Goal: Task Accomplishment & Management: Contribute content

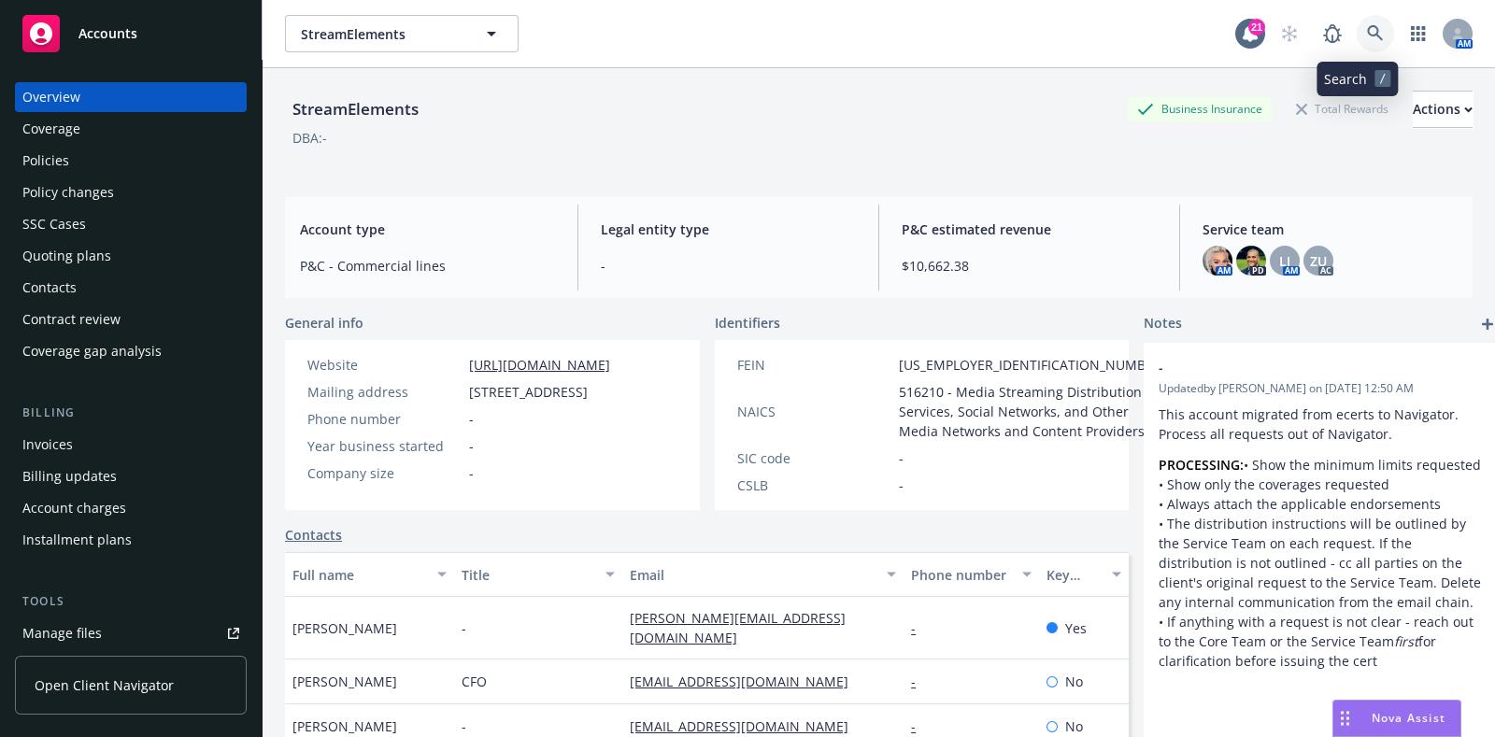
click at [1357, 30] on link at bounding box center [1375, 33] width 37 height 37
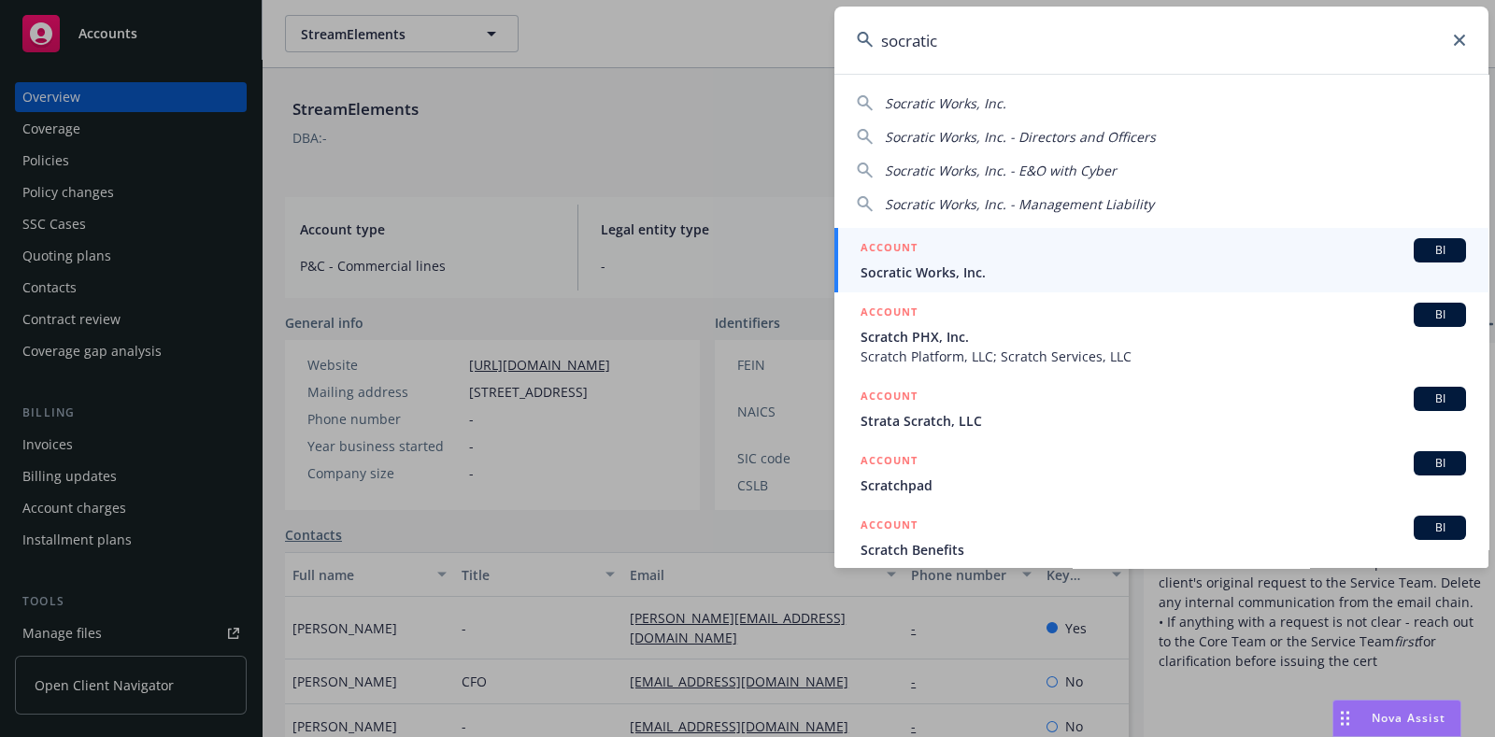
type input "socratic"
click at [903, 273] on span "Socratic Works, Inc." at bounding box center [1164, 273] width 606 height 20
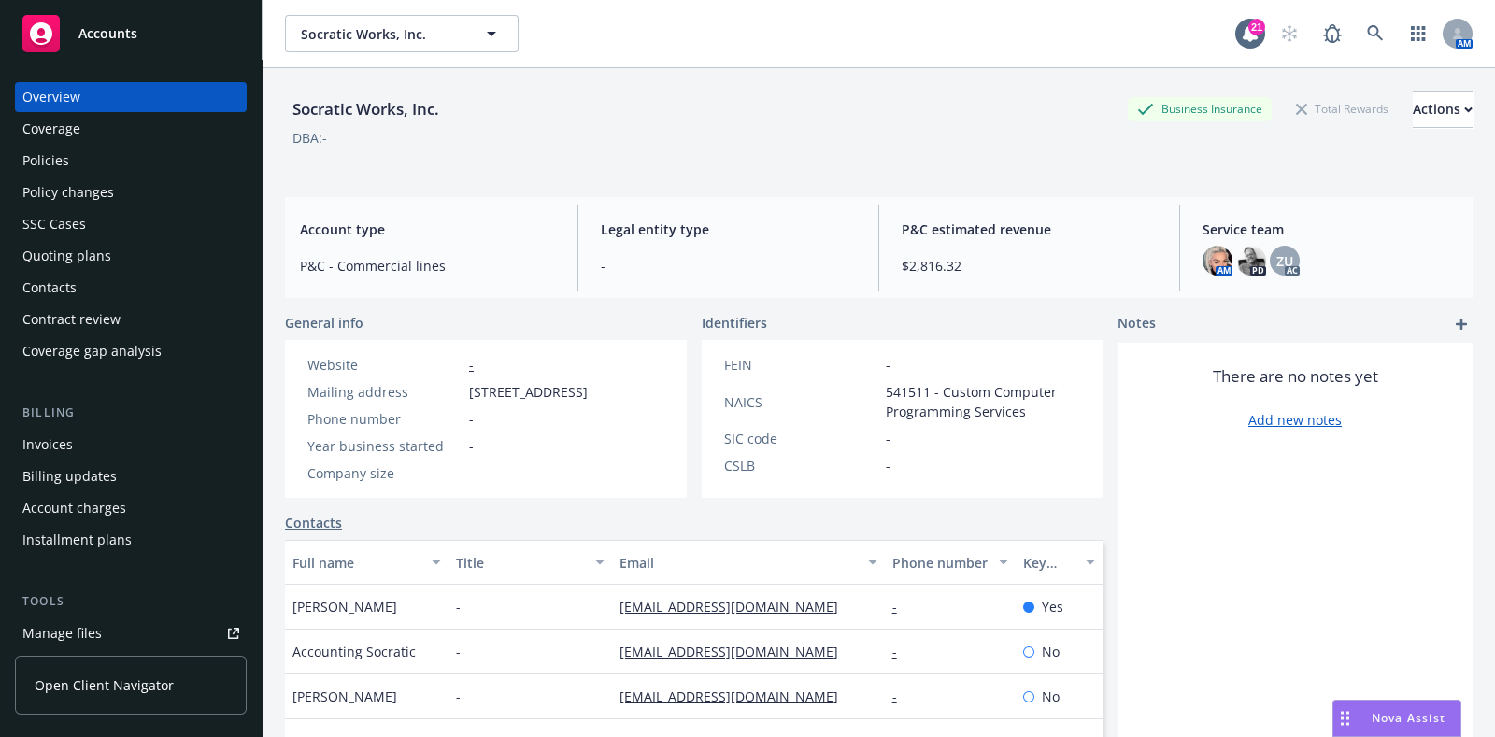
click at [61, 170] on div "Policies" at bounding box center [45, 161] width 47 height 30
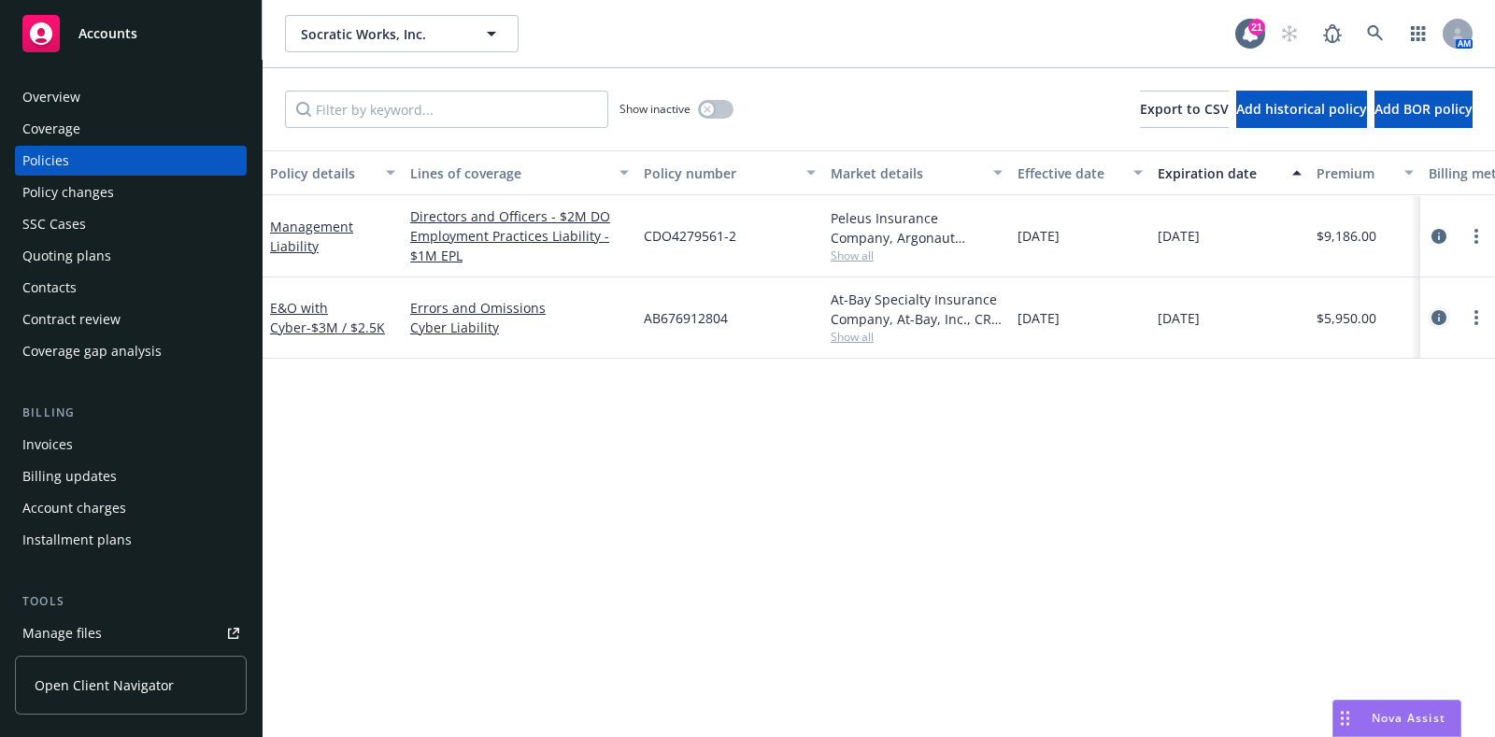
click at [1441, 312] on icon "circleInformation" at bounding box center [1439, 317] width 15 height 15
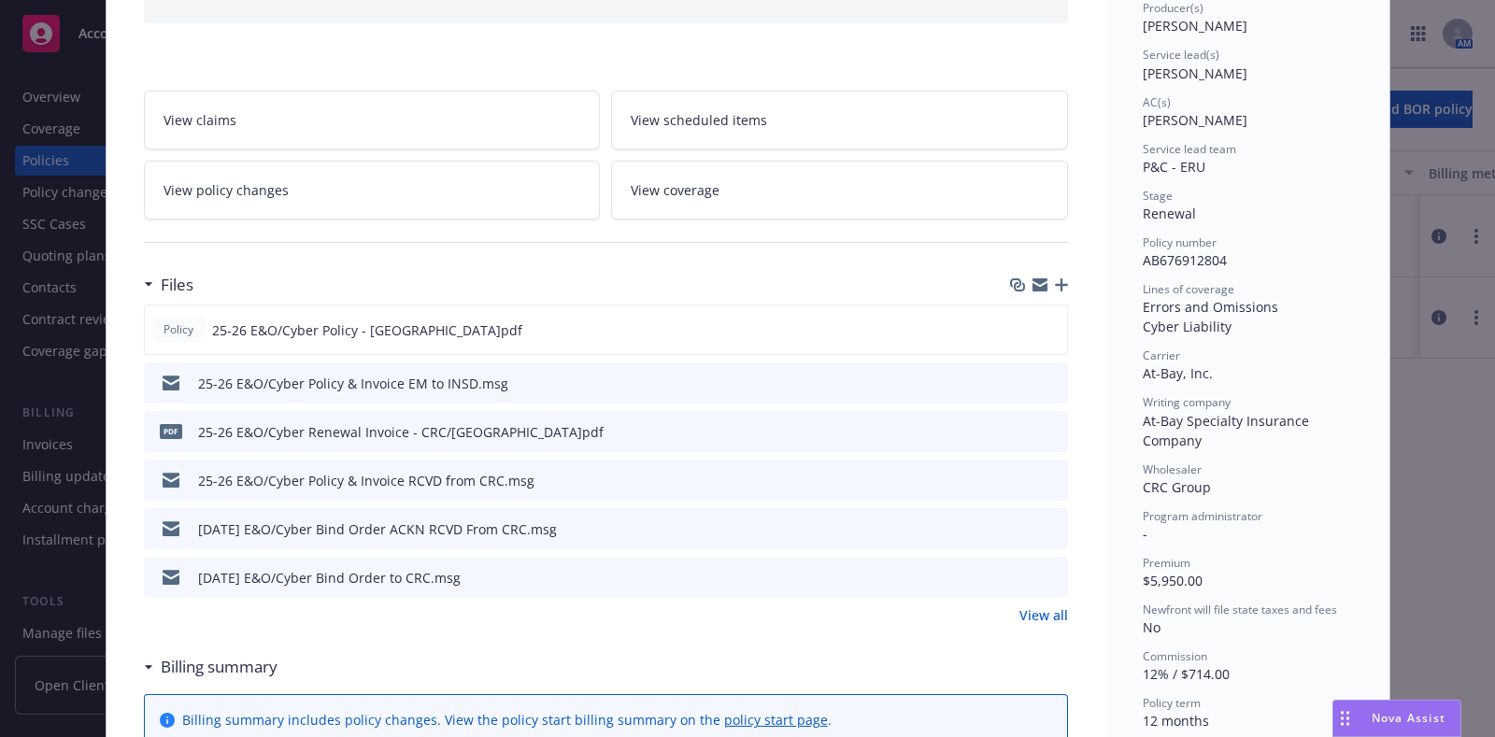
scroll to position [332, 0]
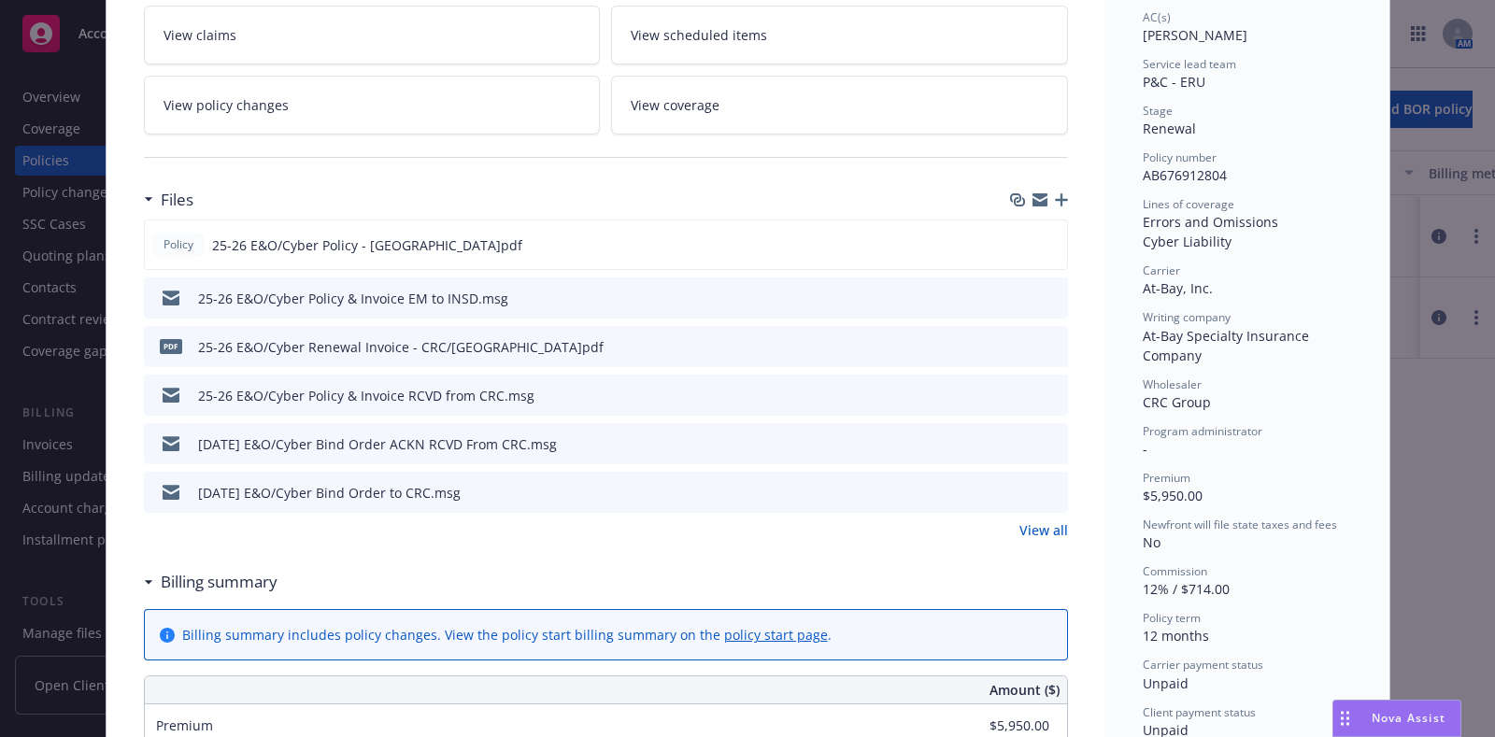
click at [1051, 192] on div at bounding box center [1039, 199] width 58 height 15
click at [1055, 202] on icon "button" at bounding box center [1061, 199] width 13 height 13
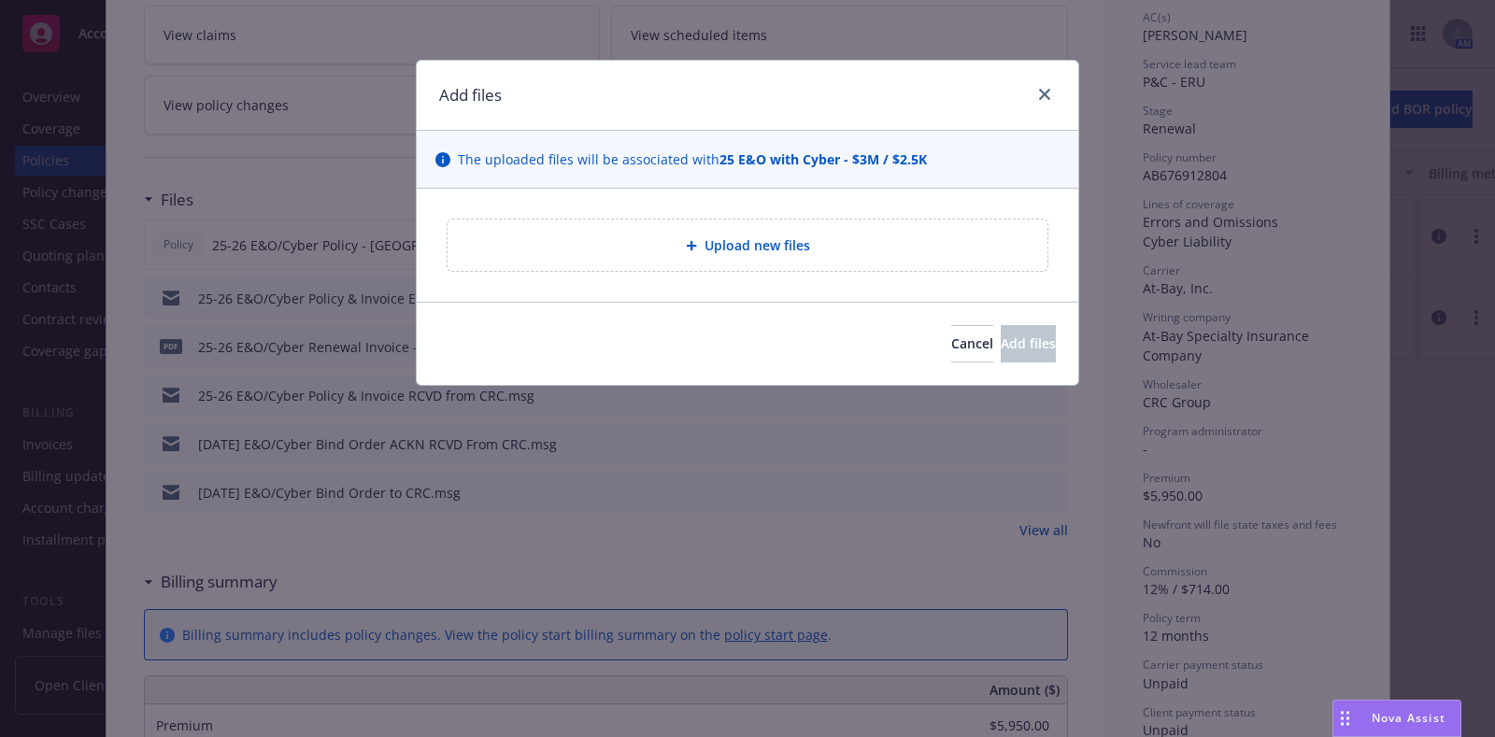
click at [813, 256] on div "Upload new files" at bounding box center [748, 245] width 600 height 51
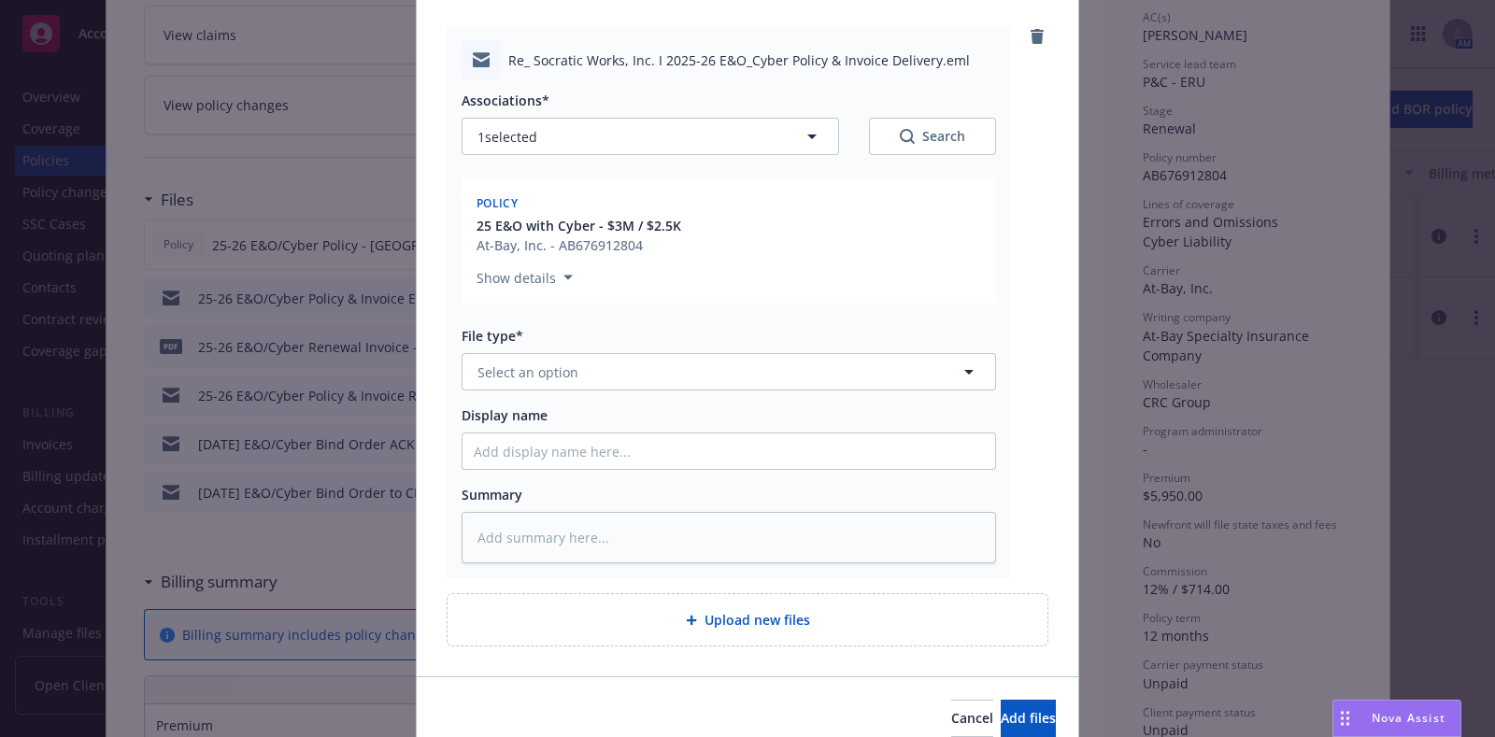
scroll to position [237, 0]
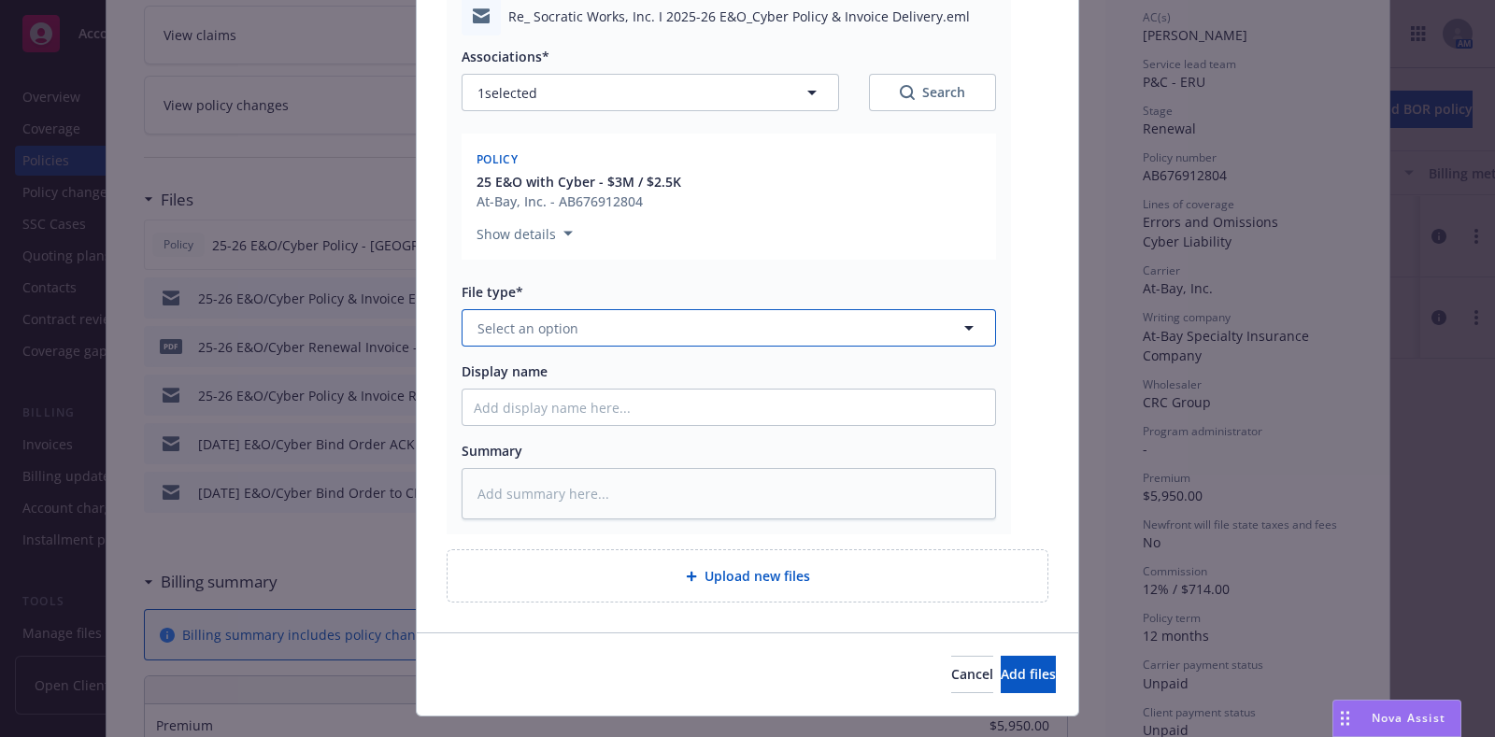
click at [662, 318] on button "Select an option" at bounding box center [729, 327] width 535 height 37
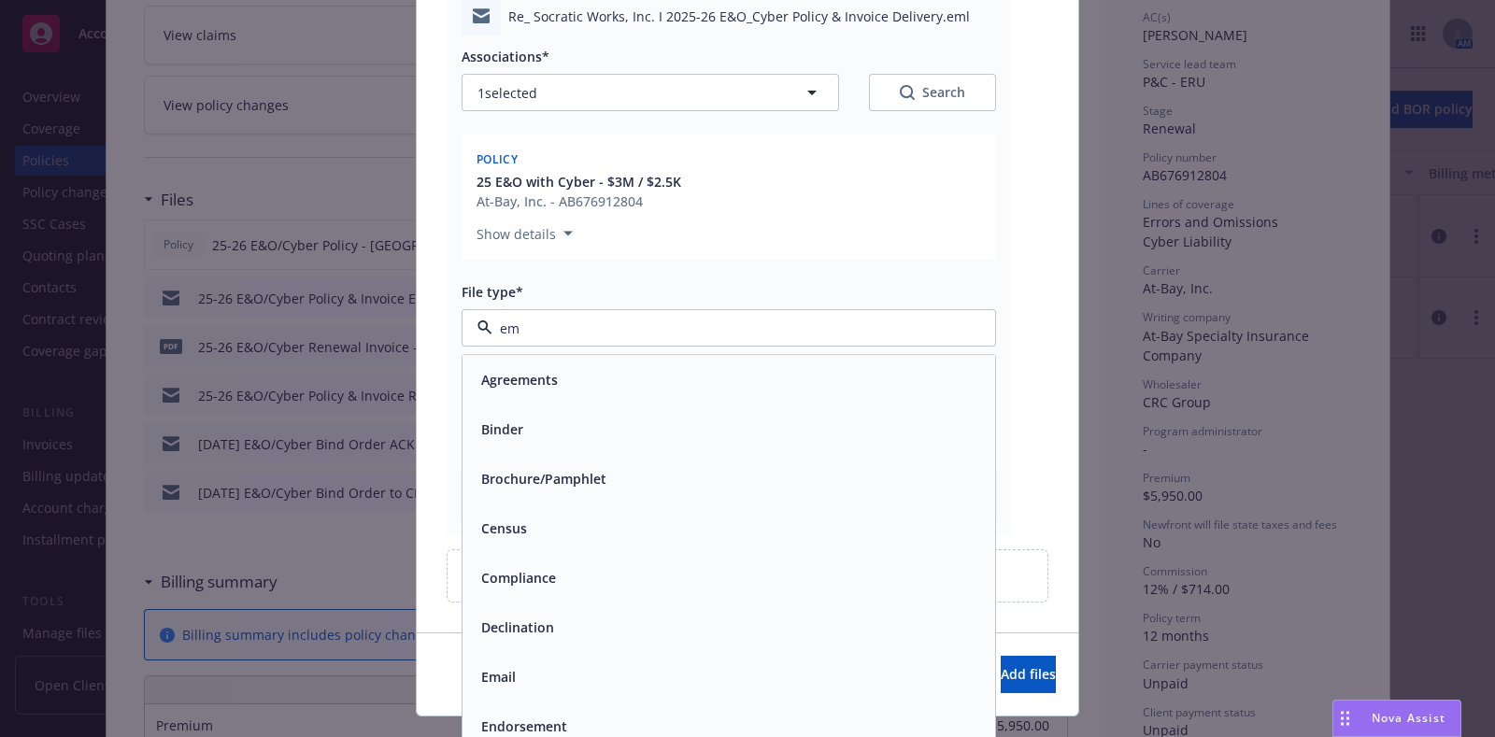
type input "ema"
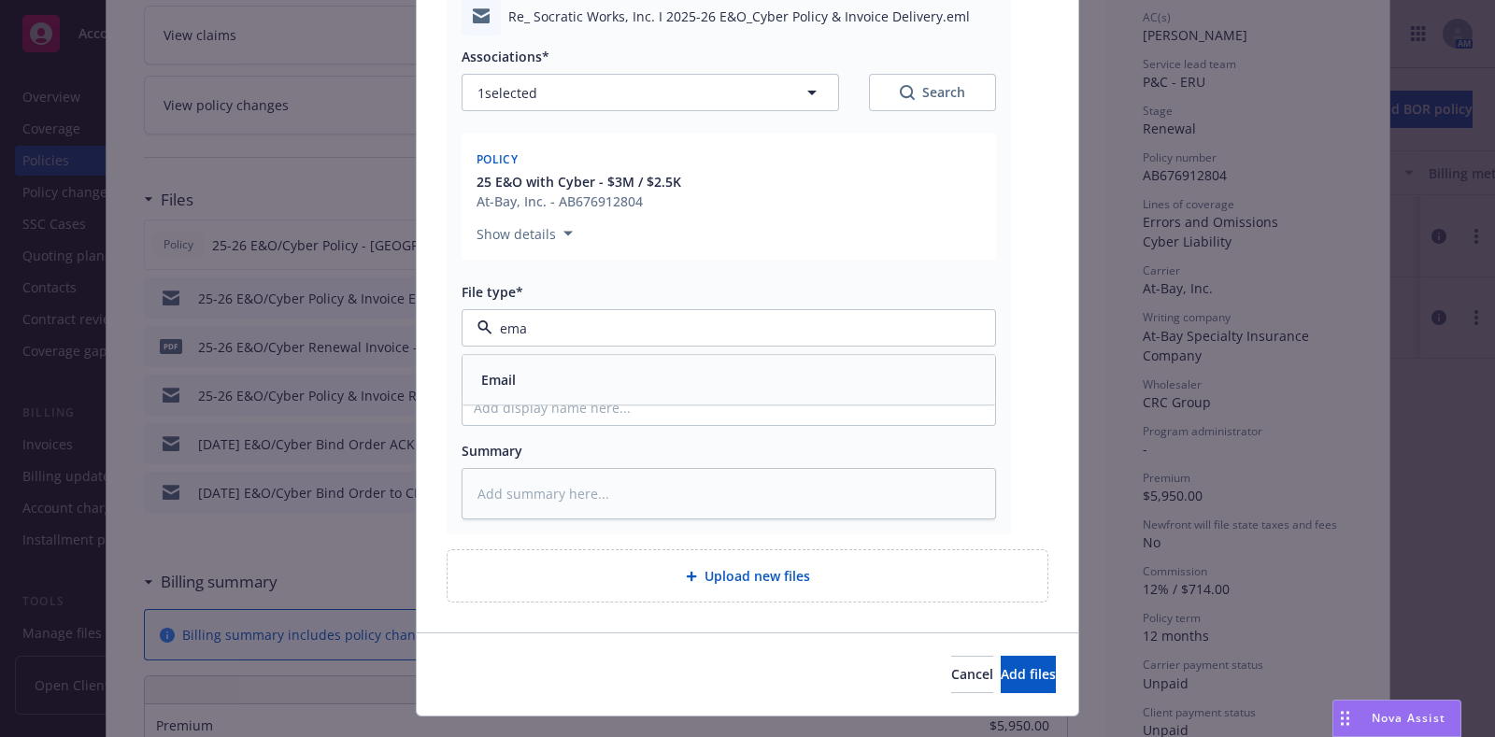
click at [653, 370] on div "Email" at bounding box center [729, 380] width 510 height 27
click at [647, 396] on input "Display name" at bounding box center [729, 408] width 533 height 36
type textarea "x"
type input "E"
type textarea "x"
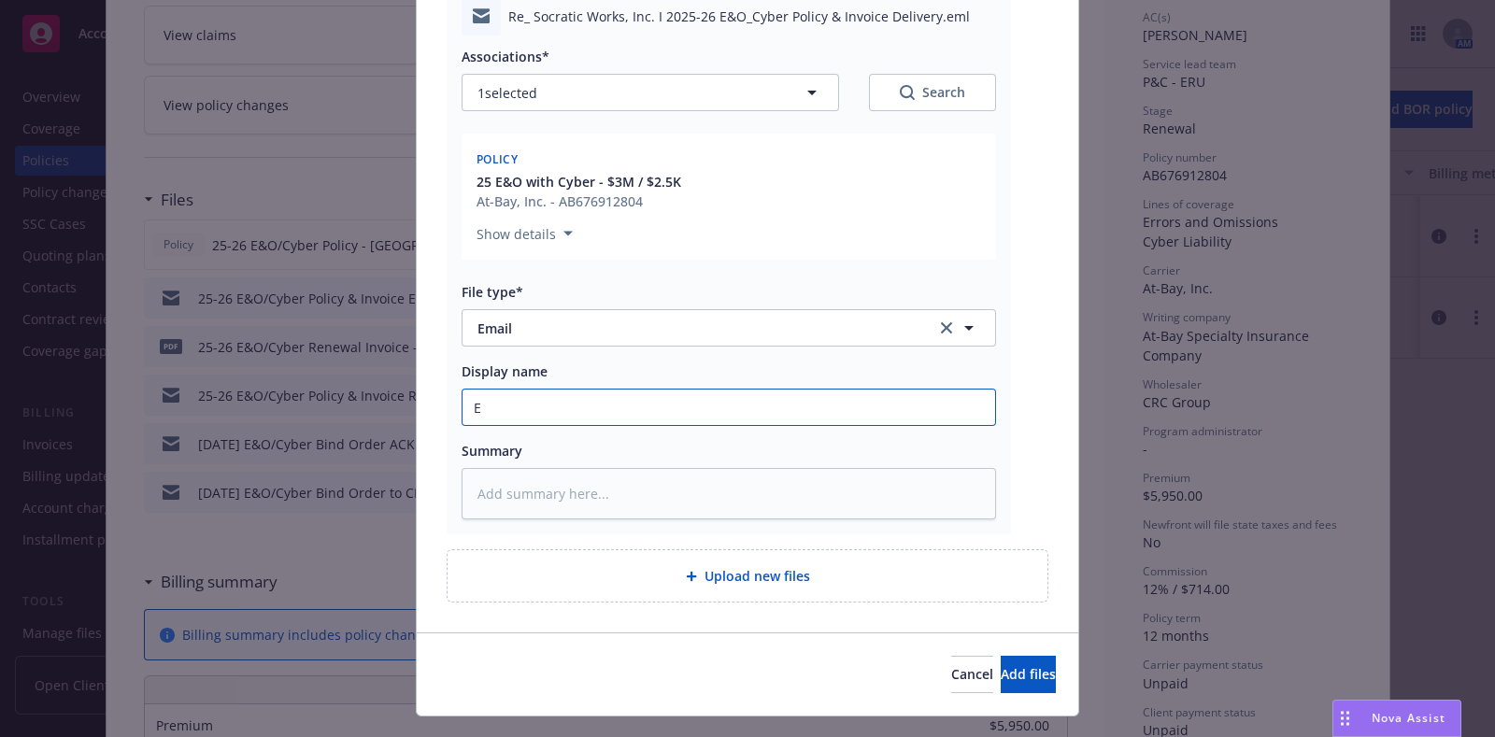
type input "Em"
type textarea "x"
type input "Emai"
type textarea "x"
type input "Email"
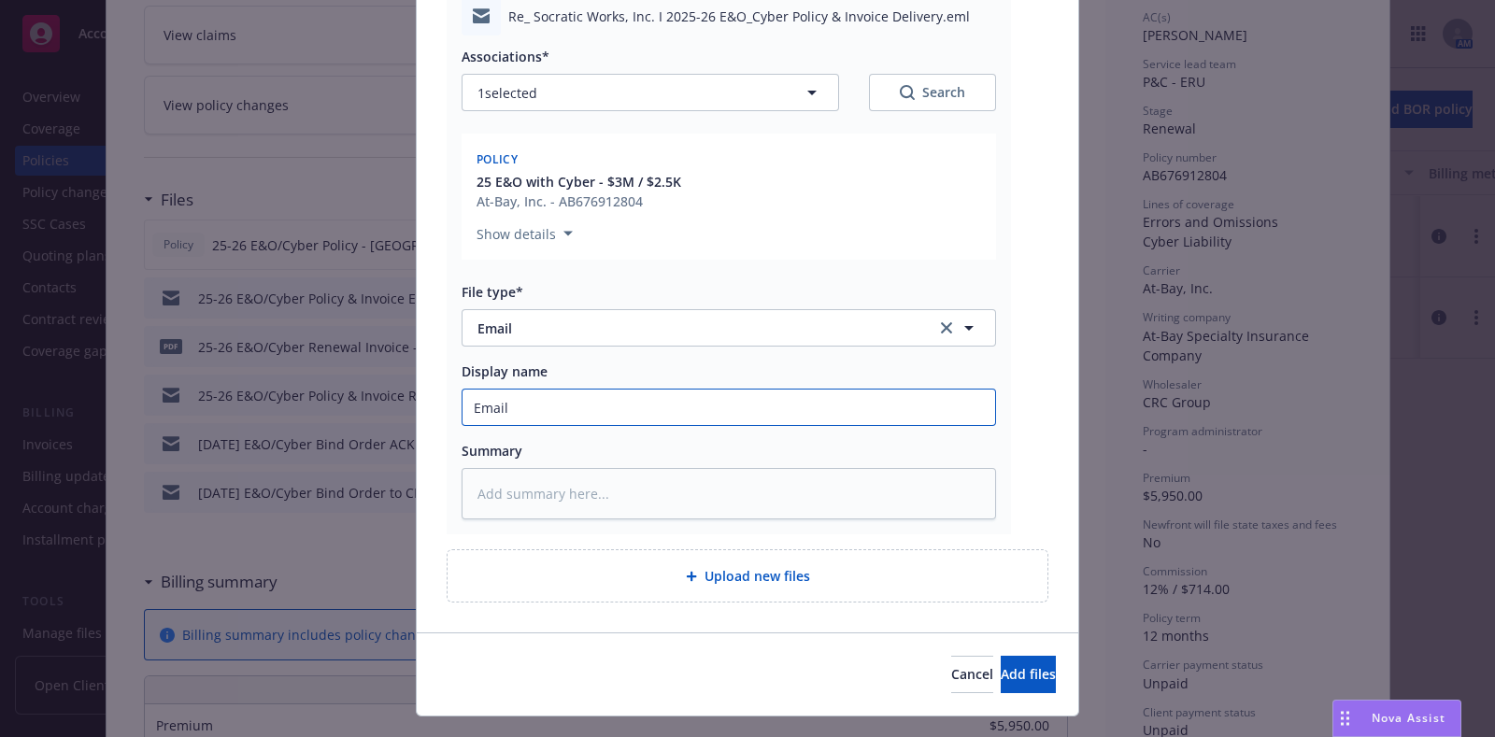
type textarea "x"
type input "Email t"
type textarea "x"
type input "Email to"
type textarea "x"
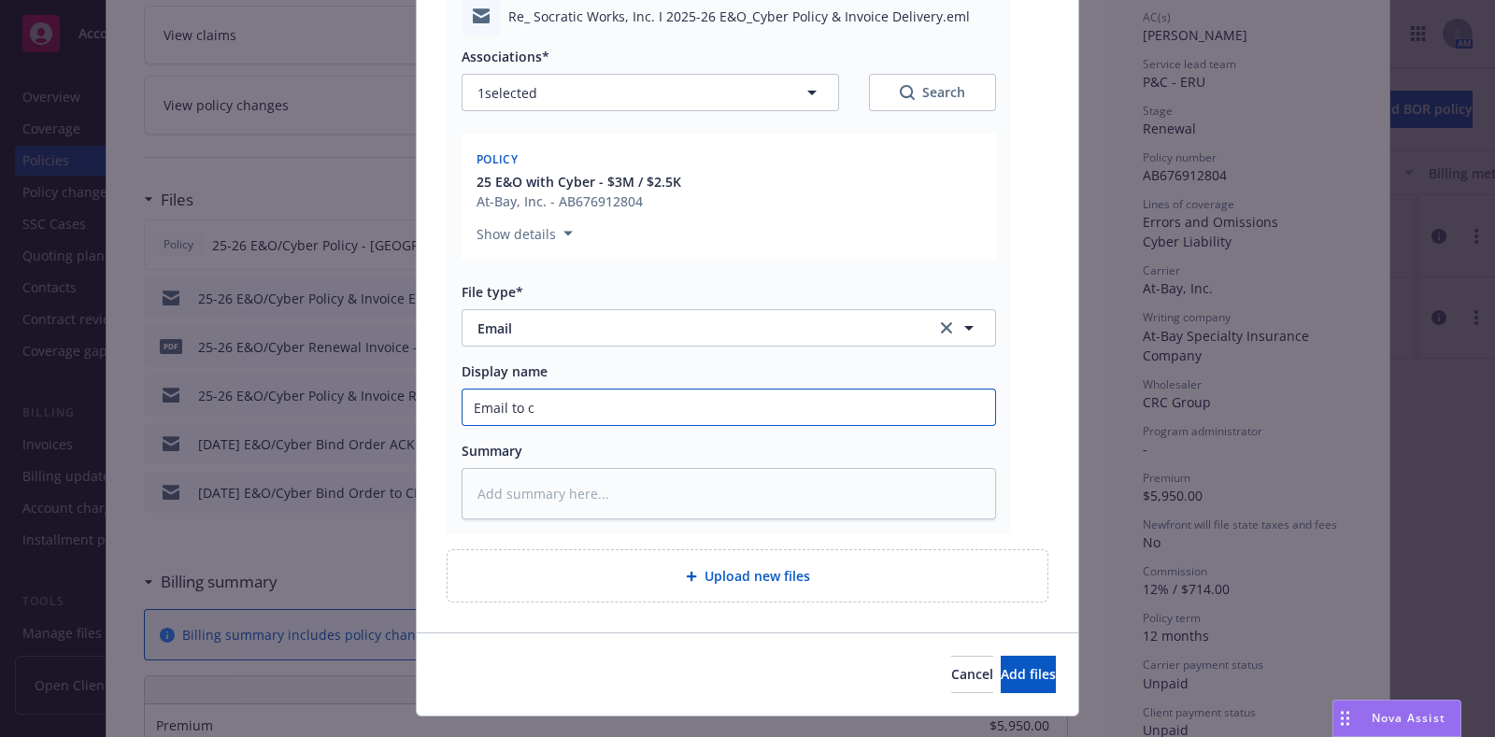
type input "Email to cl"
type textarea "x"
type input "Email to clie"
type textarea "x"
type input "Email to clien"
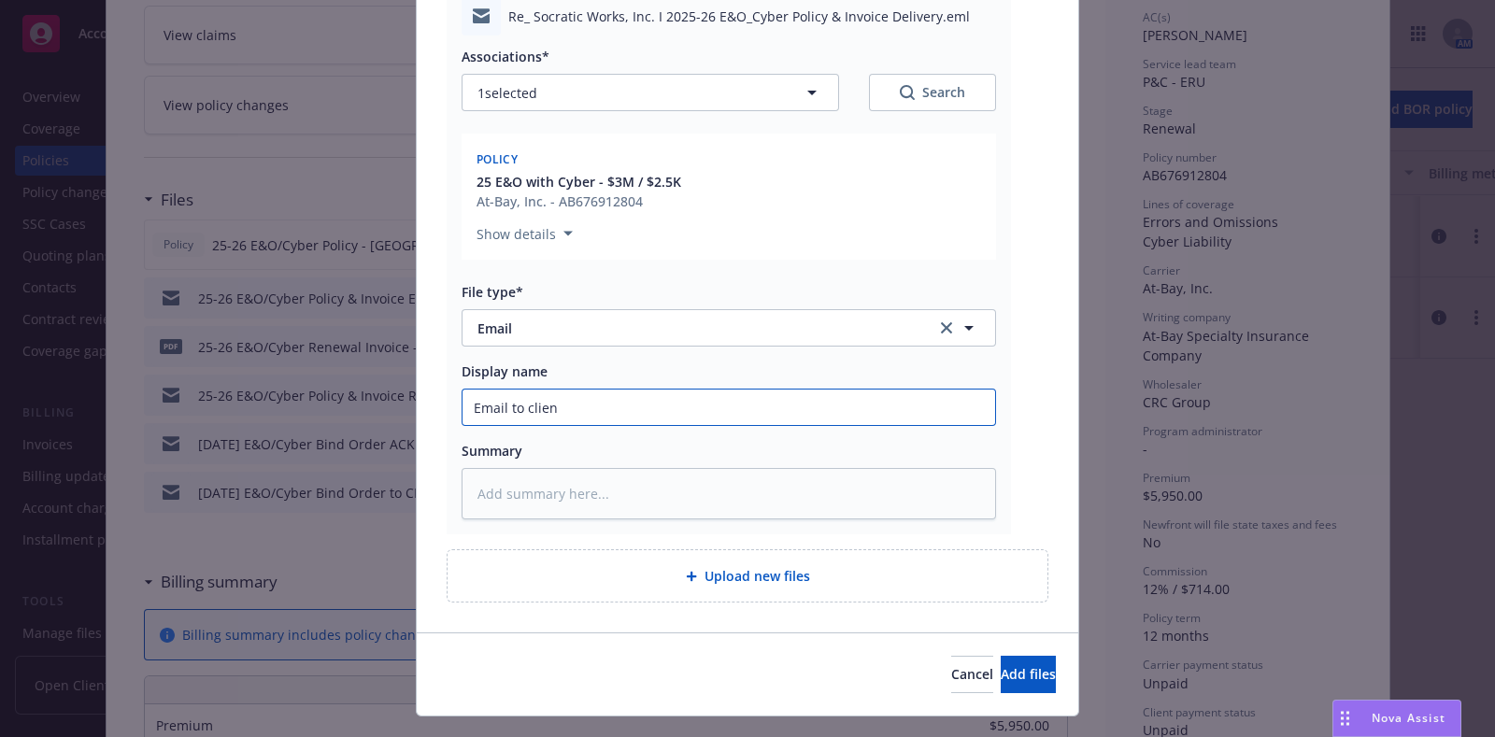
type textarea "x"
type input "Email to client"
type textarea "x"
type input "Email to client"
type textarea "x"
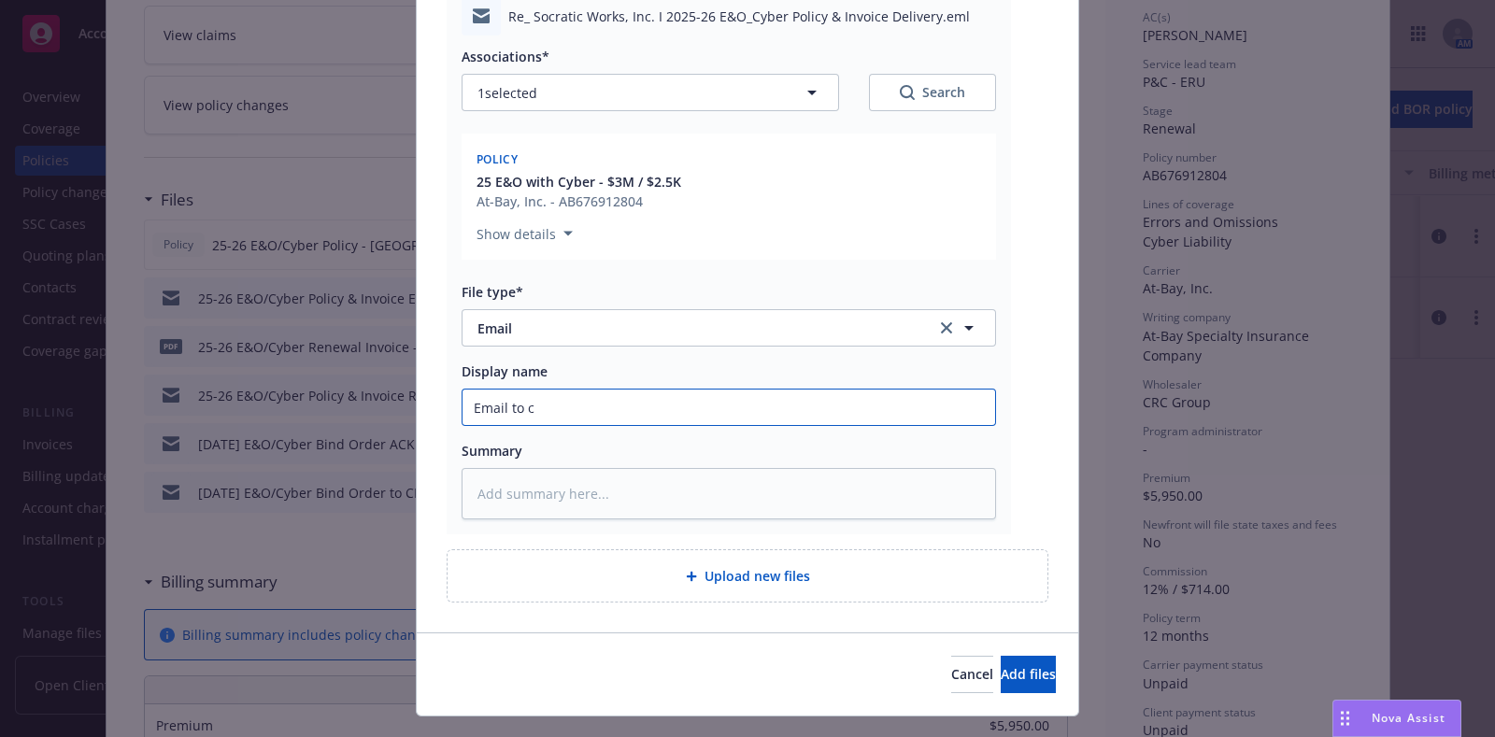
type input "Email to"
type textarea "x"
type input "E"
type textarea "x"
type input "2"
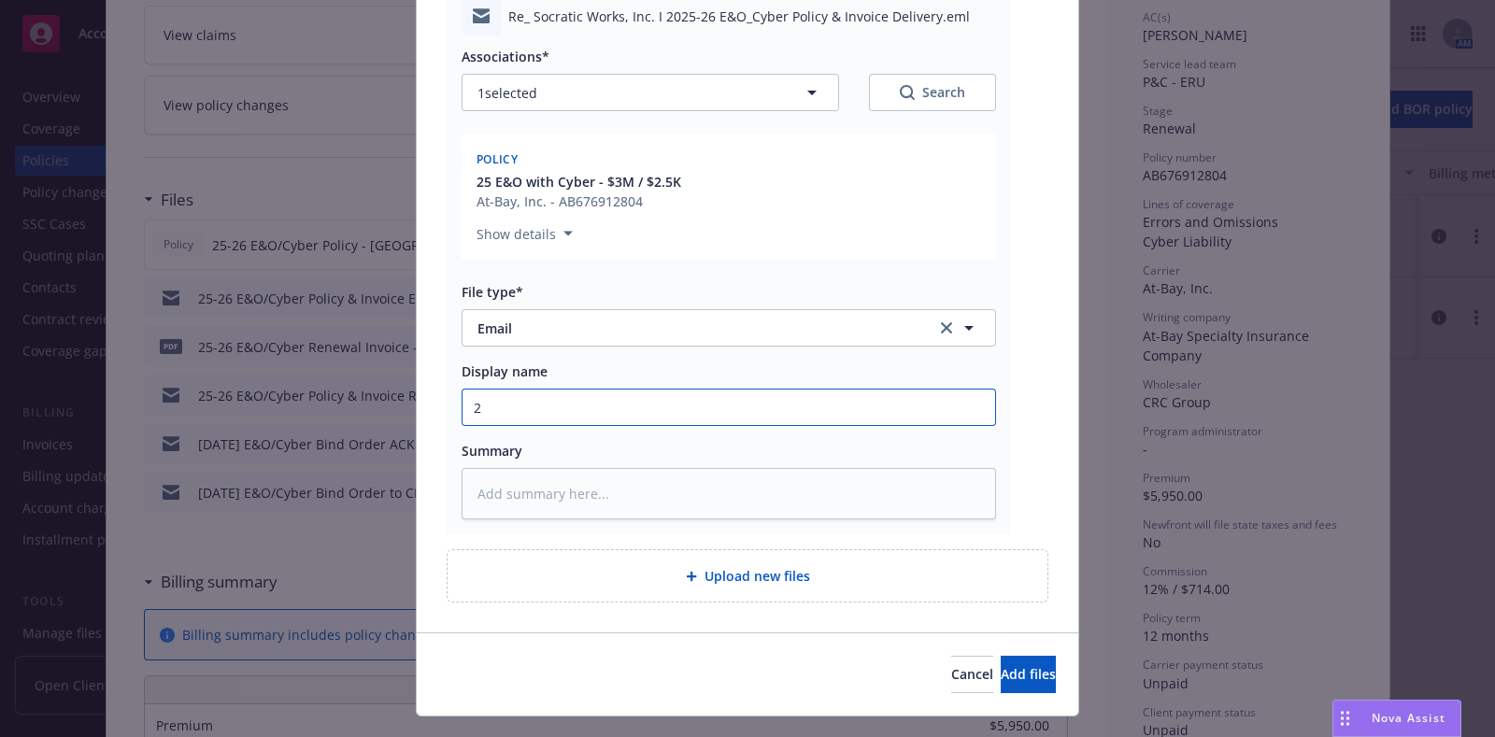
type textarea "x"
type input "20"
type textarea "x"
type input "202"
type textarea "x"
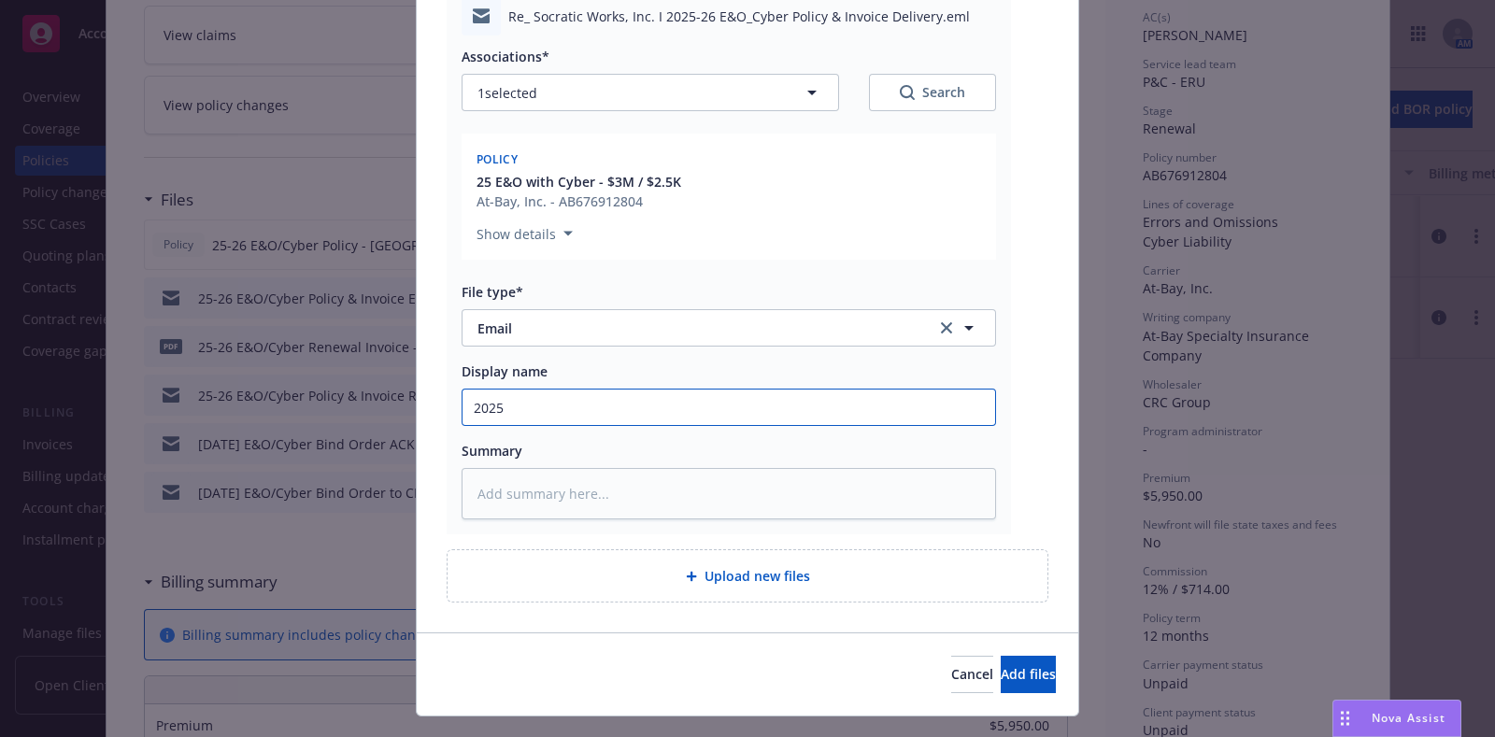
type input "2025"
type textarea "x"
type input "2025 C"
type textarea "x"
type input "2025"
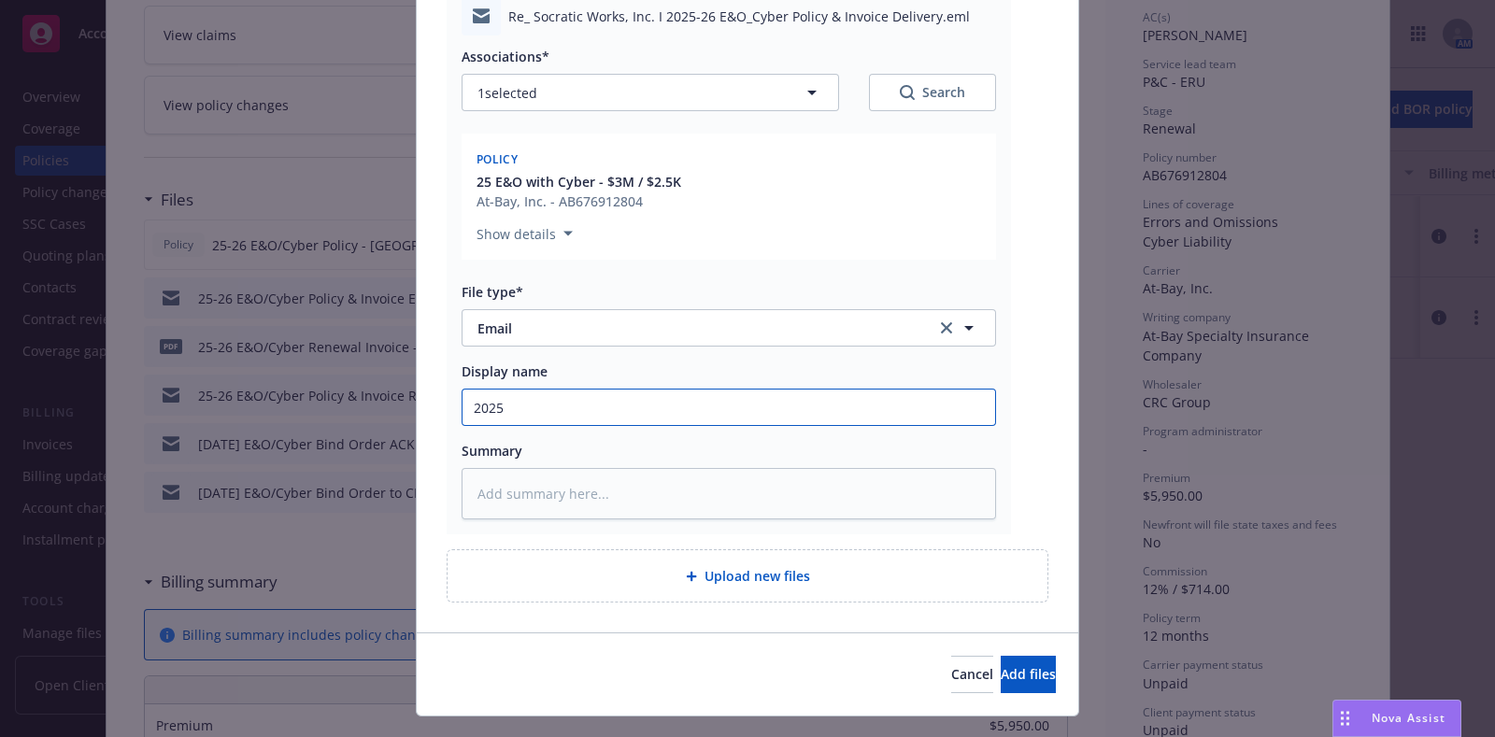
type textarea "x"
type input "2025 E"
type textarea "x"
type input "2025 E&"
type textarea "x"
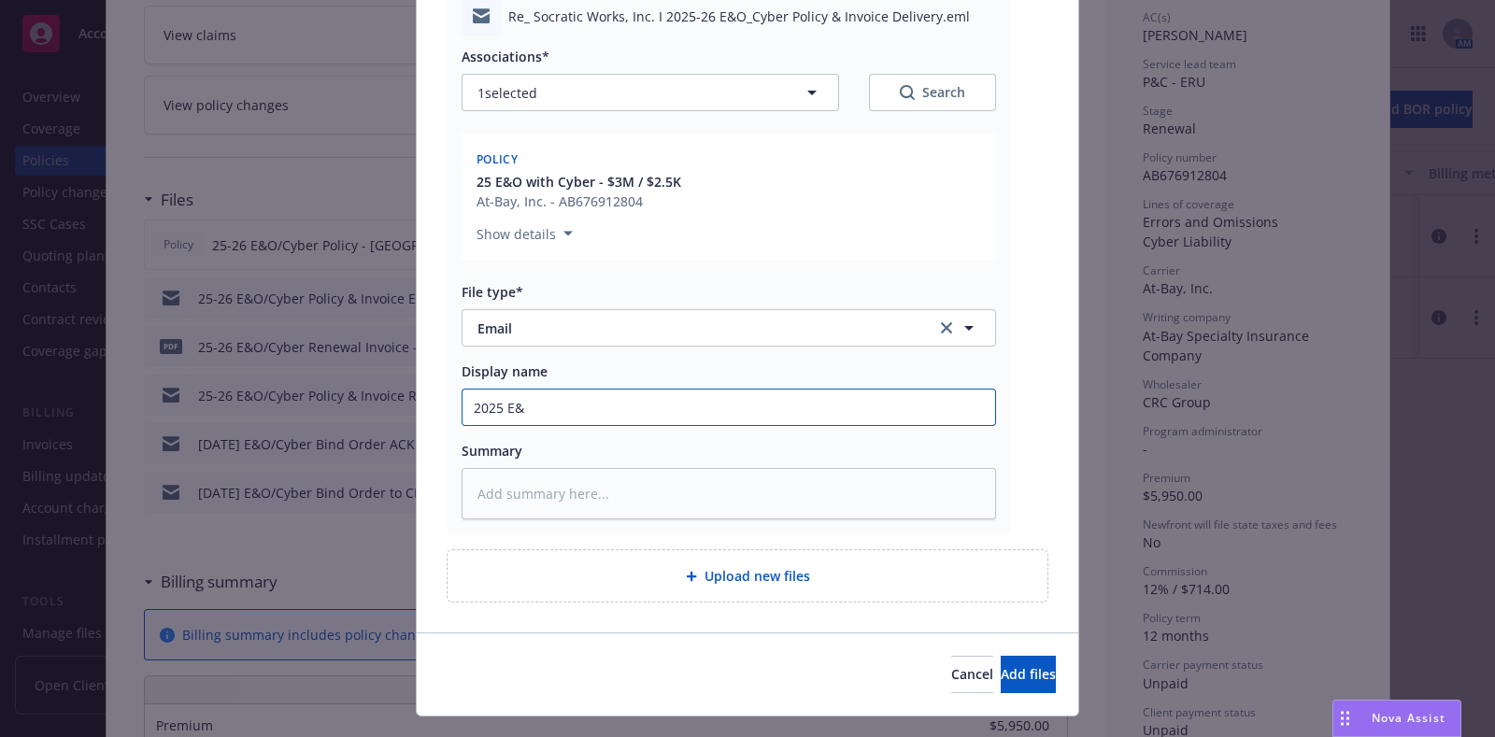
type input "2025 E&O"
type textarea "x"
type input "2025 E&O/"
type textarea "x"
type input "2025 E&O/C"
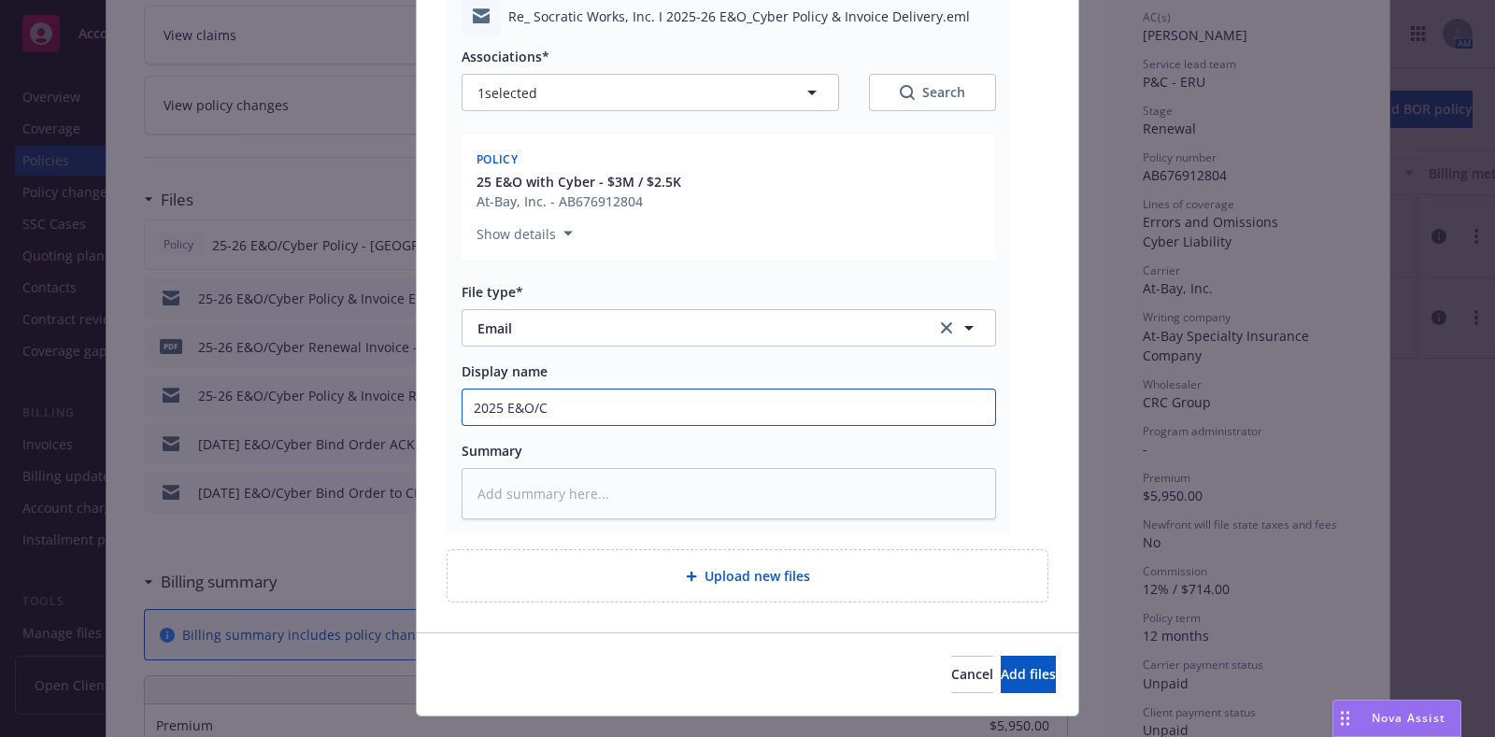
type textarea "x"
type input "2025 E&O/Cy"
type textarea "x"
type input "2025 E&O/Cyb"
type textarea "x"
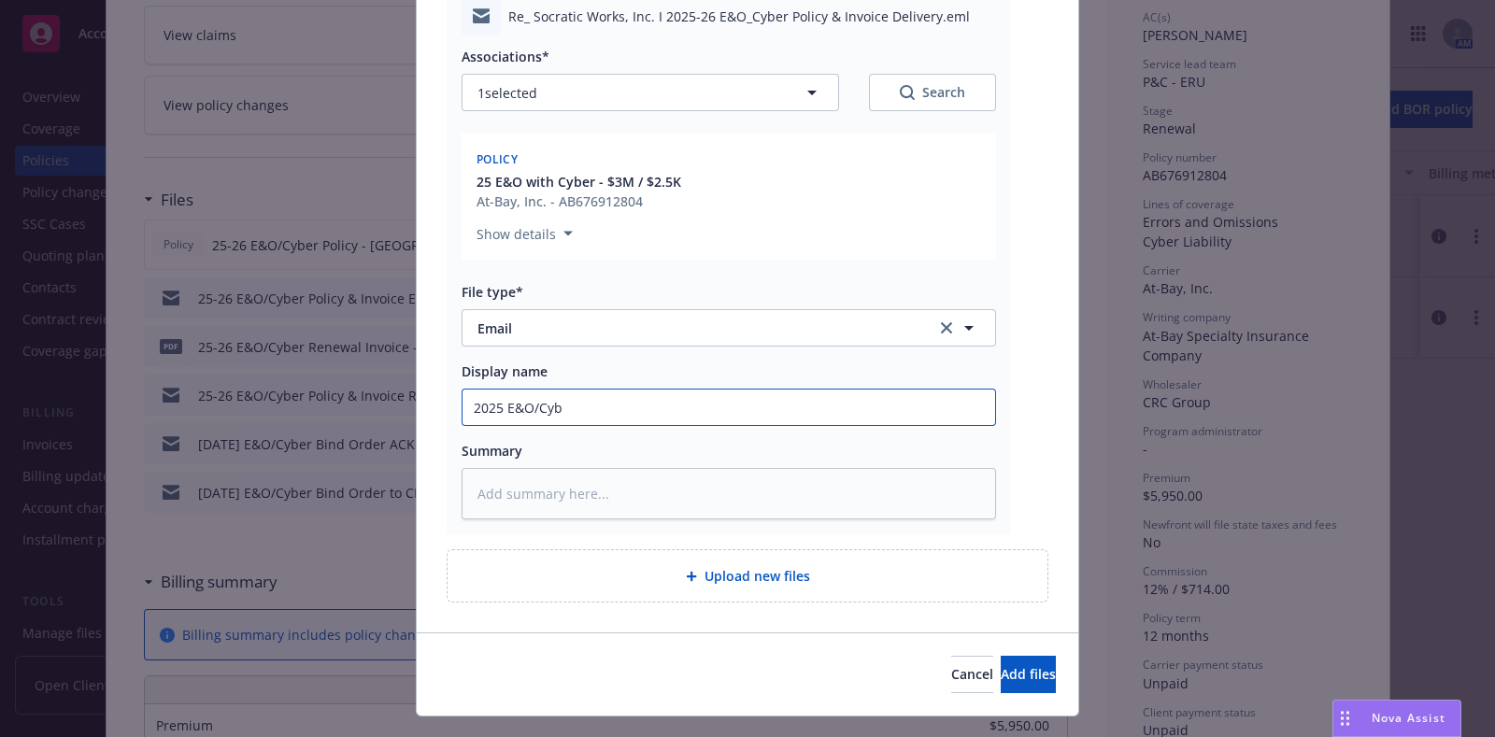
type input "2025 E&O/Cybe"
type textarea "x"
type input "2025 E&O/Cyber"
type textarea "x"
type input "2025 E&O/Cyber"
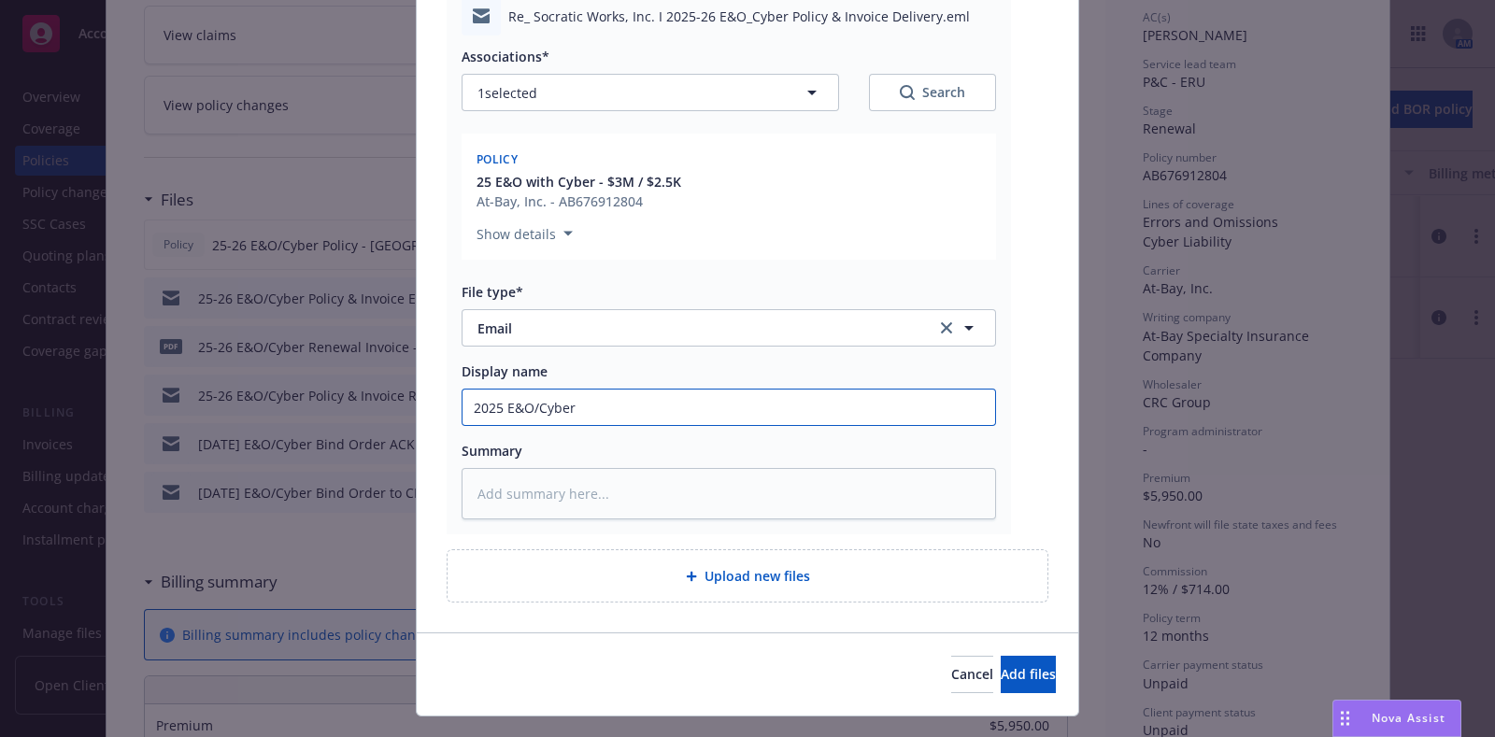
type textarea "x"
type input "2025 E&O/Cyber -"
type textarea "x"
type input "2025 E&O/Cyber -"
type textarea "x"
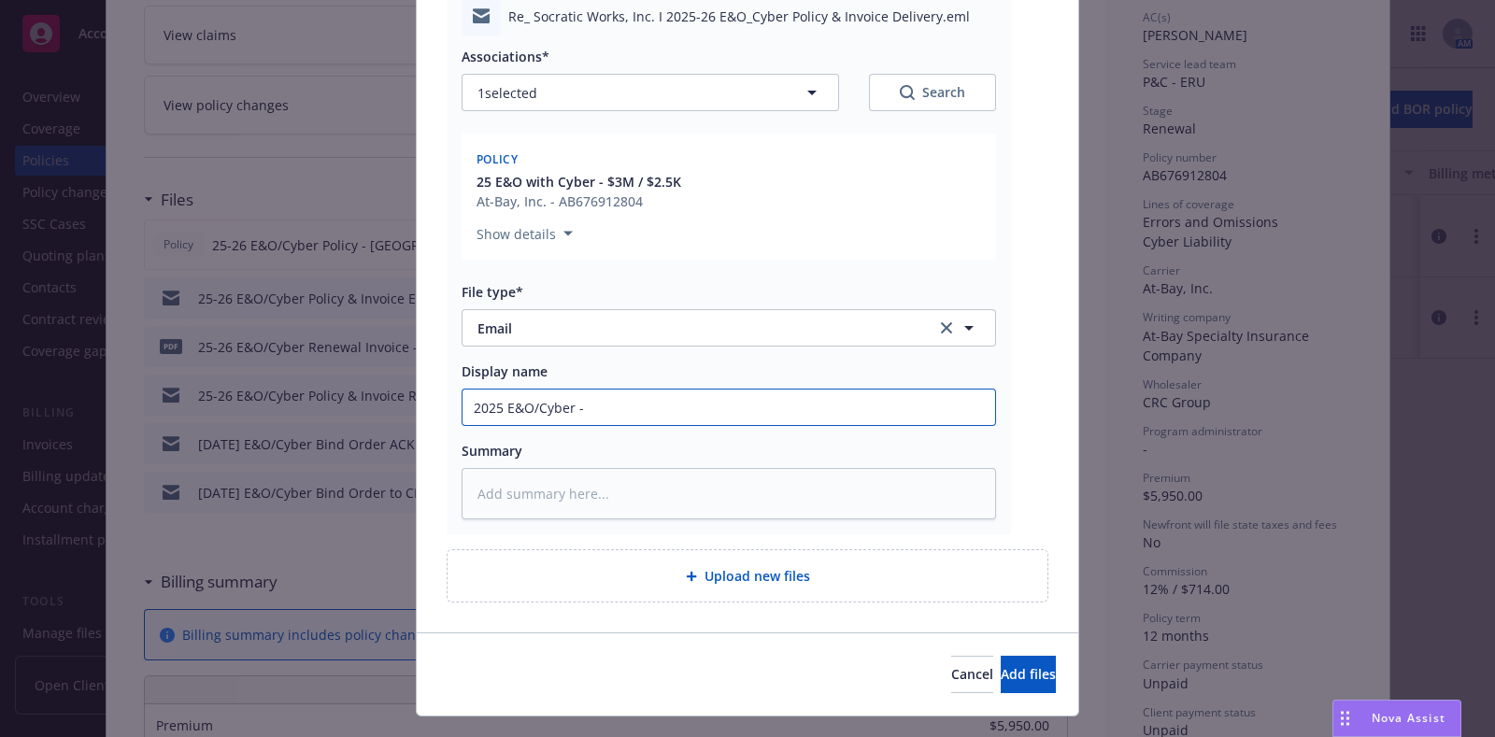
type input "2025 E&O/Cyber - 1"
type textarea "x"
type input "2025 E&O/Cyber - 1s"
type textarea "x"
type input "2025 E&O/Cyber - 1st"
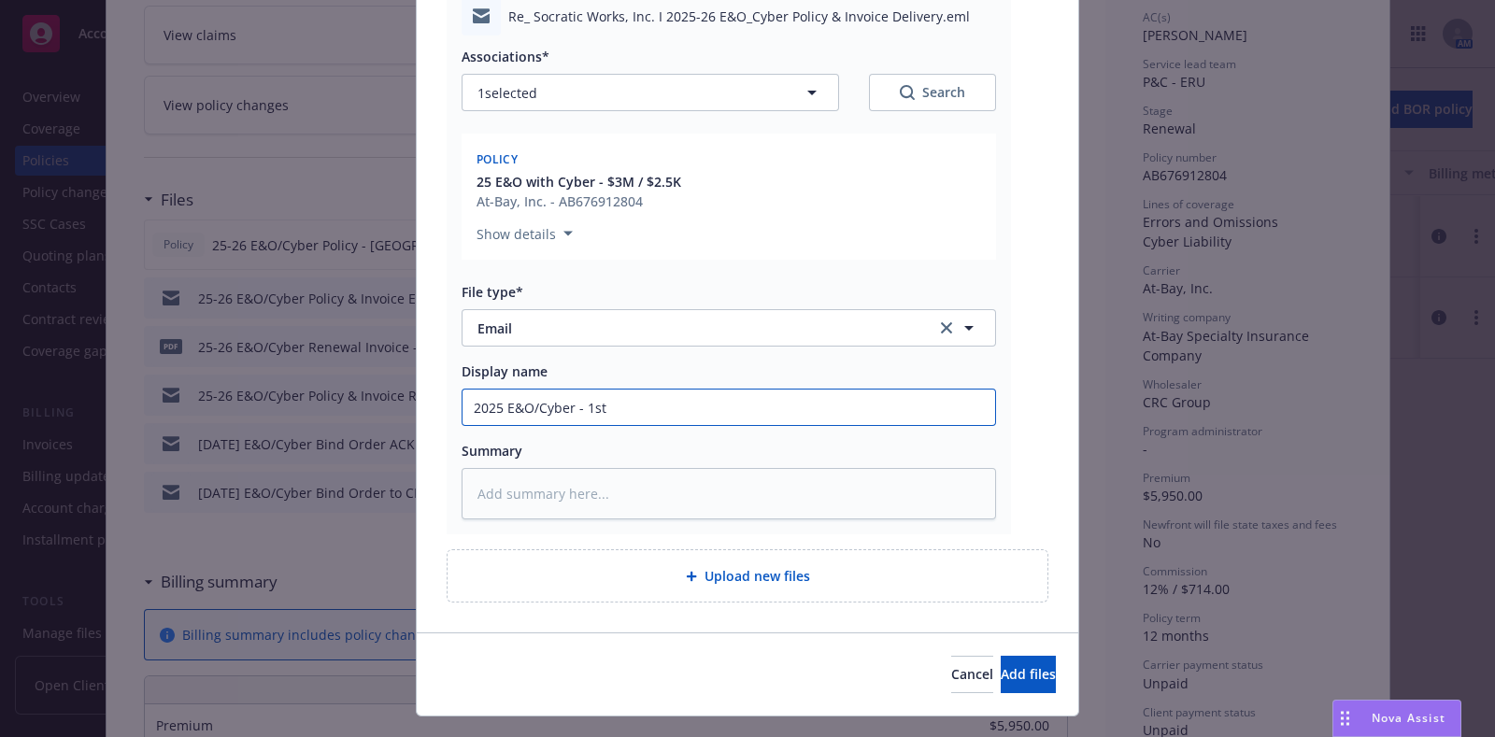
type textarea "x"
type input "2025 E&O/Cyber - 1st F"
type textarea "x"
type input "2025 E&O/Cyber - 1st Fol"
type textarea "x"
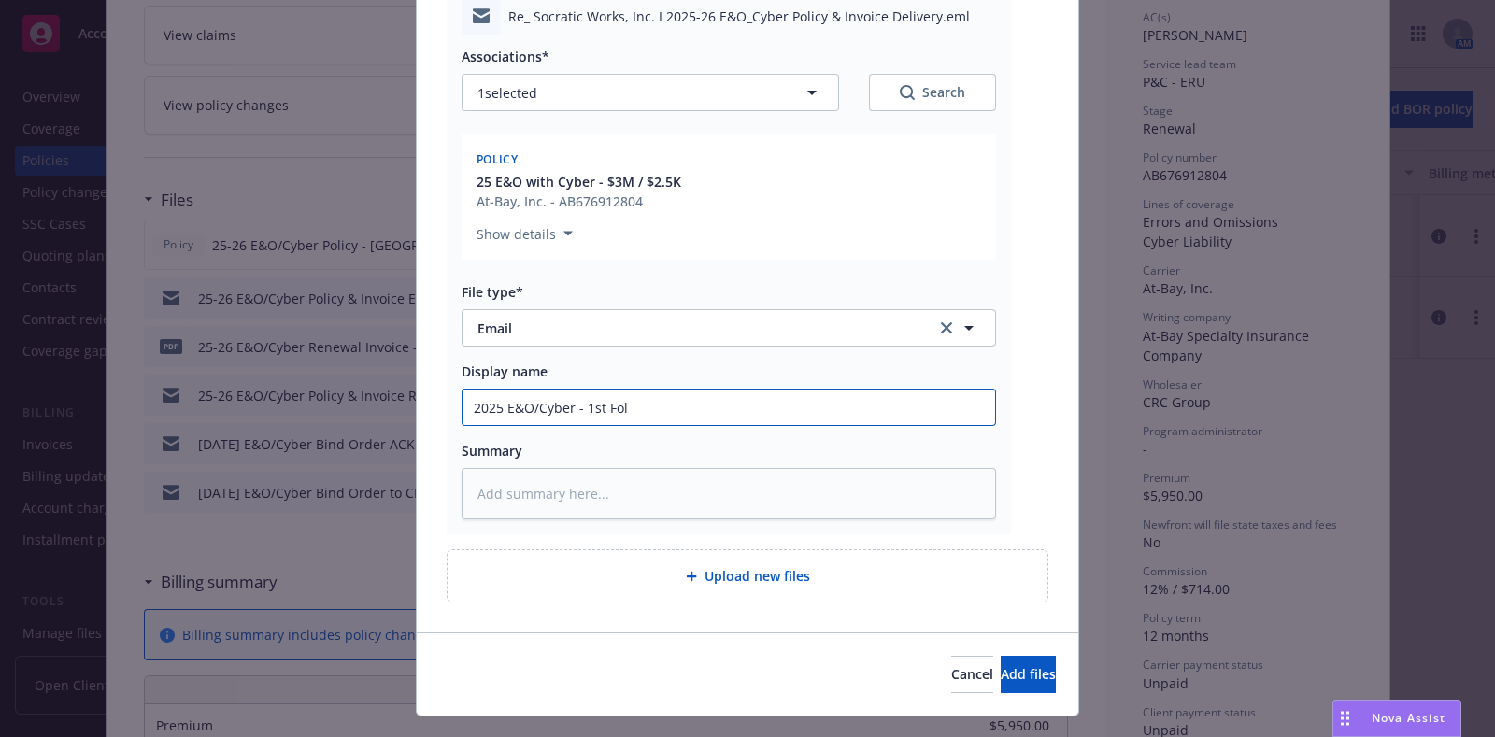
type input "2025 E&O/Cyber - 1st Foll"
type textarea "x"
type input "2025 E&O/Cyber - 1st Follo"
type textarea "x"
type input "2025 E&O/Cyber - 1st Follow"
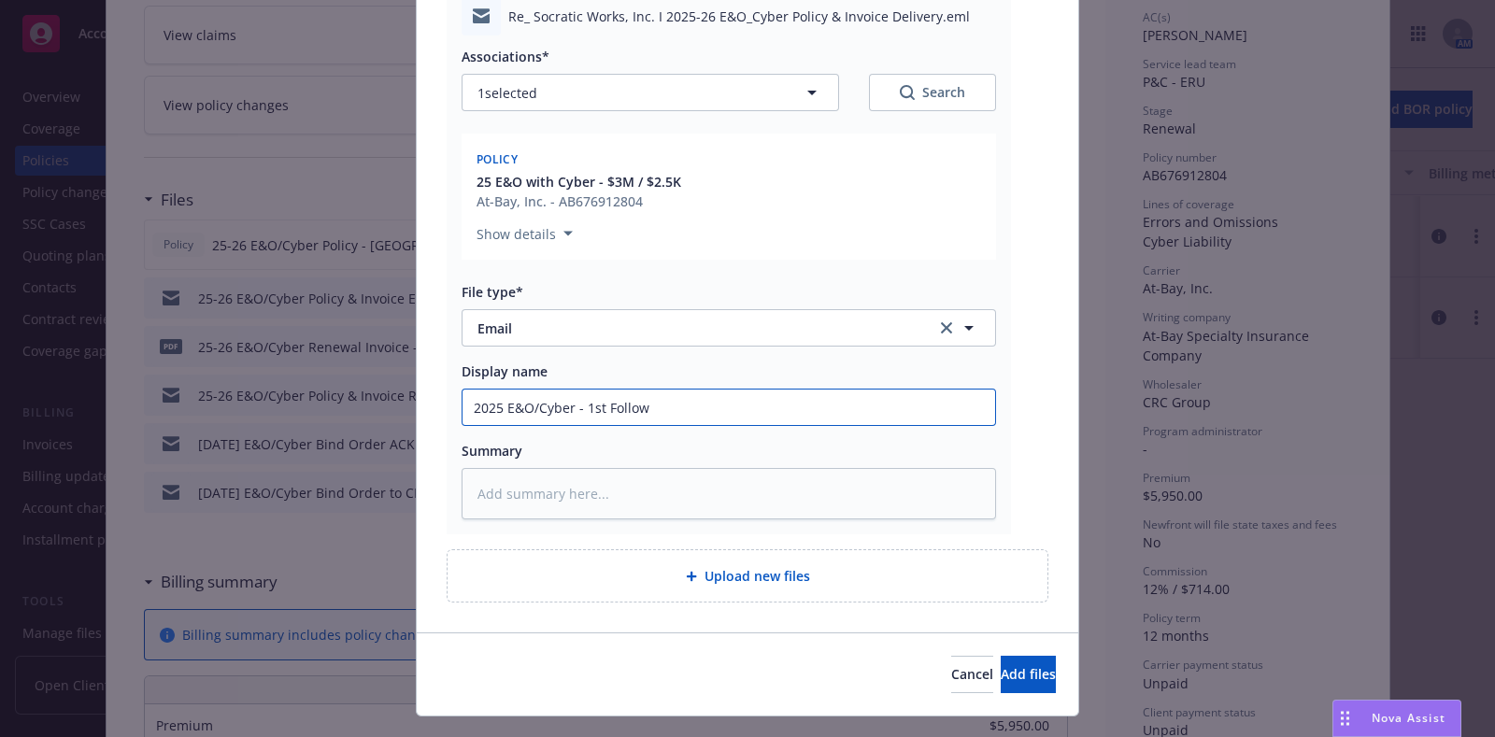
type textarea "x"
type input "2025 E&O/Cyber - 1st Follow-"
type textarea "x"
type input "2025 E&O/Cyber - 1st Follow-U"
type textarea "x"
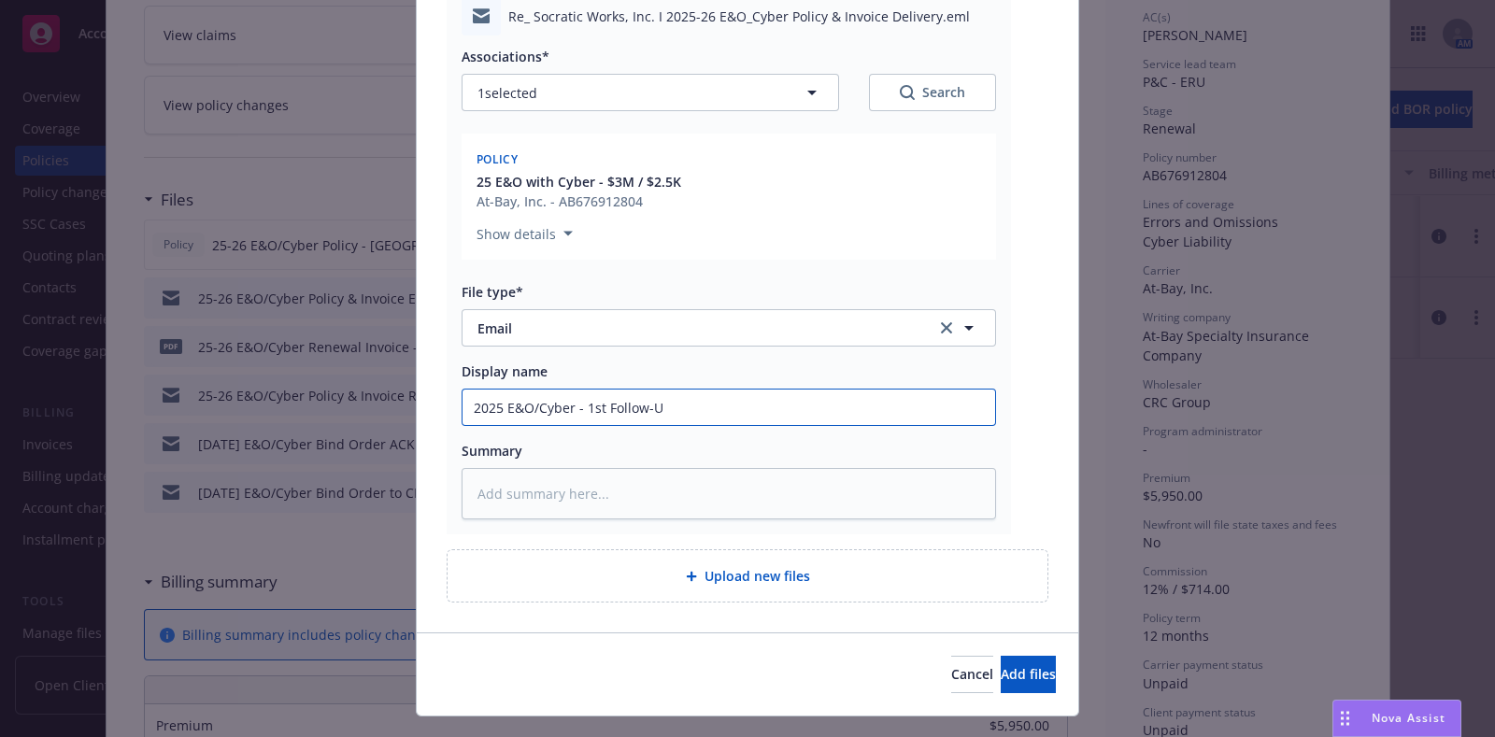
type input "2025 E&O/Cyber - 1st Follow-Up"
type textarea "x"
type input "2025 E&O/Cyber - 1st Follow-Up"
type textarea "x"
type input "2025 E&O/Cyber - 1st Follow-Up EM"
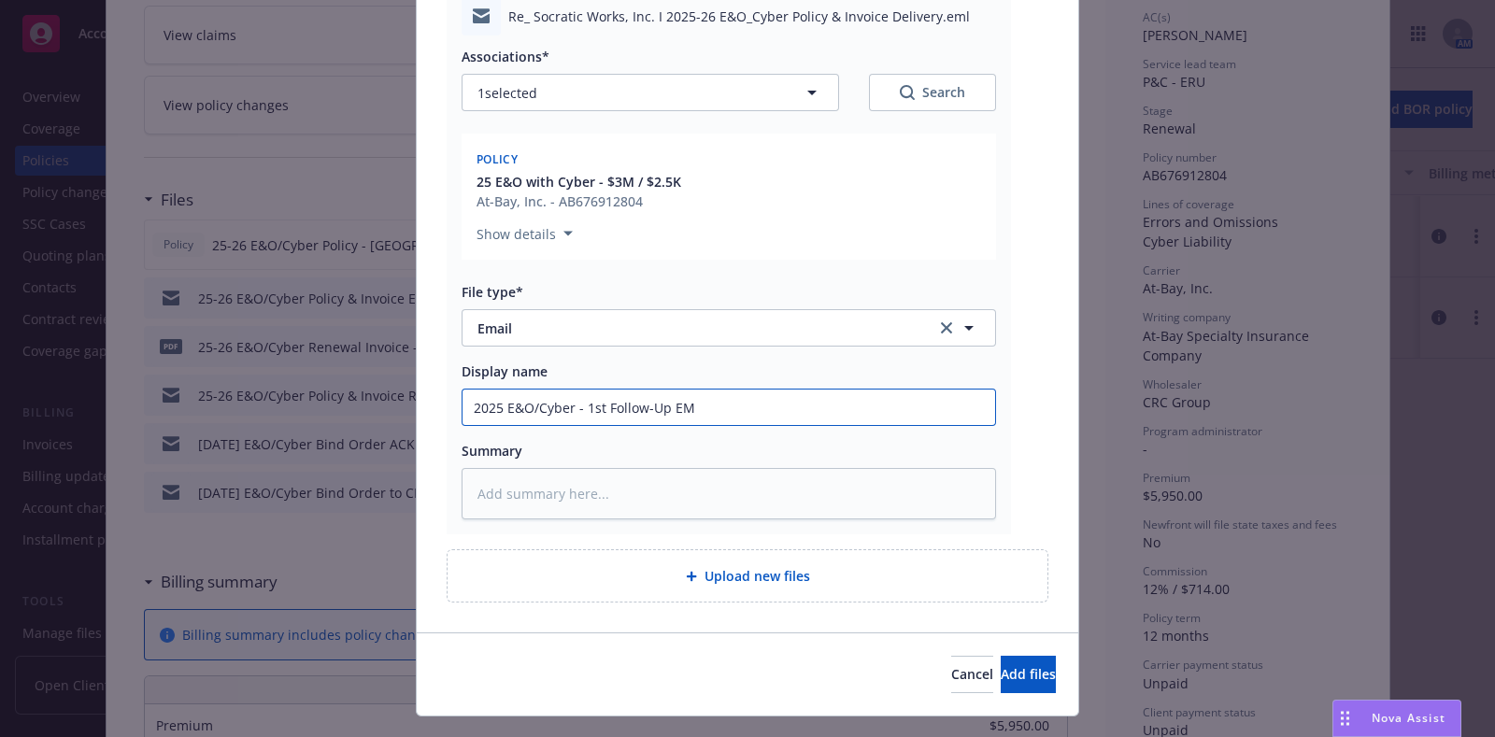
type textarea "x"
type input "2025 E&O/Cyber - 1st Follow-Up E"
type textarea "x"
type input "2025 E&O/Cyber - 1st Follow-Up Em"
type textarea "x"
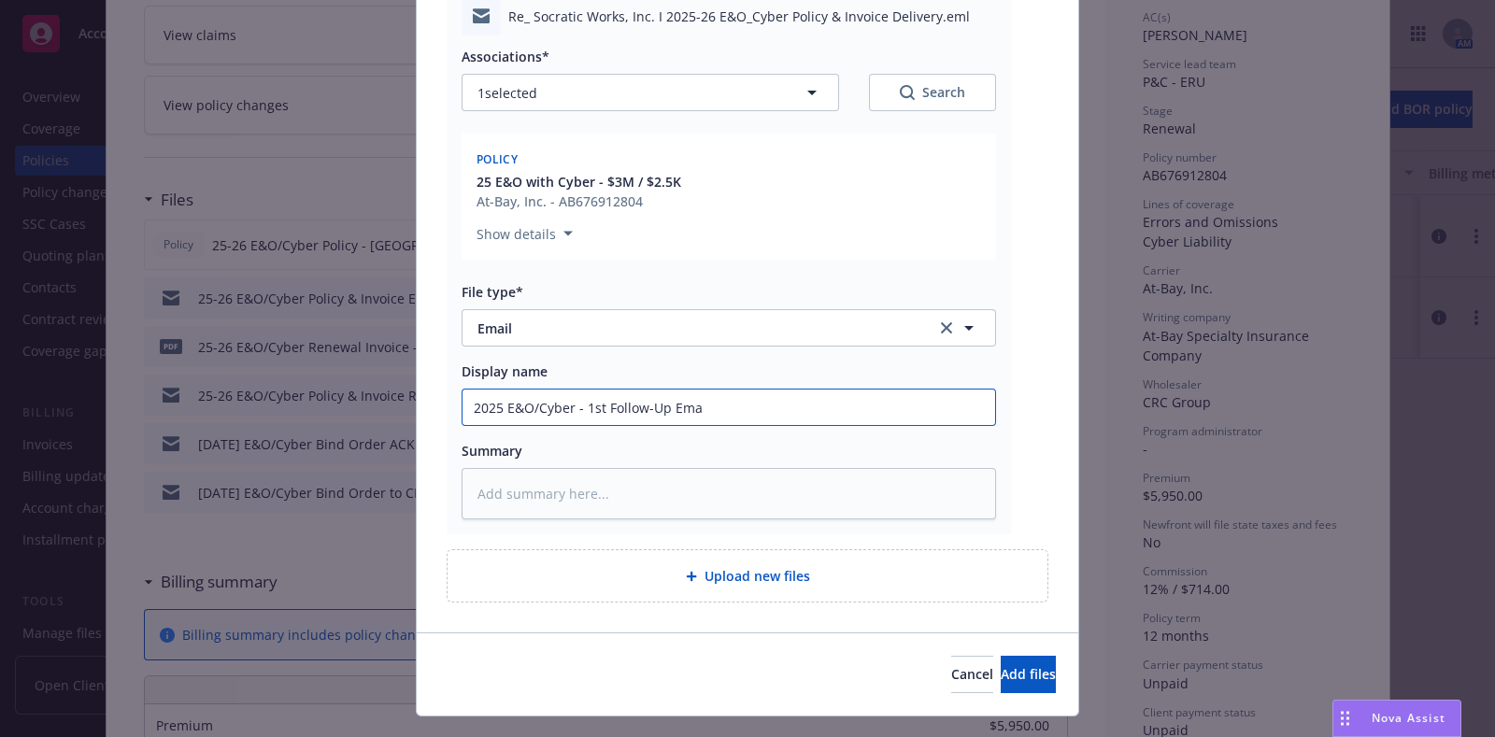
type input "2025 E&O/Cyber - 1st Follow-Up Emai"
type textarea "x"
type input "2025 E&O/Cyber - 1st Follow-Up Email"
type textarea "x"
type input "2025 E&O/Cyber - 1st Follow-Up Email to"
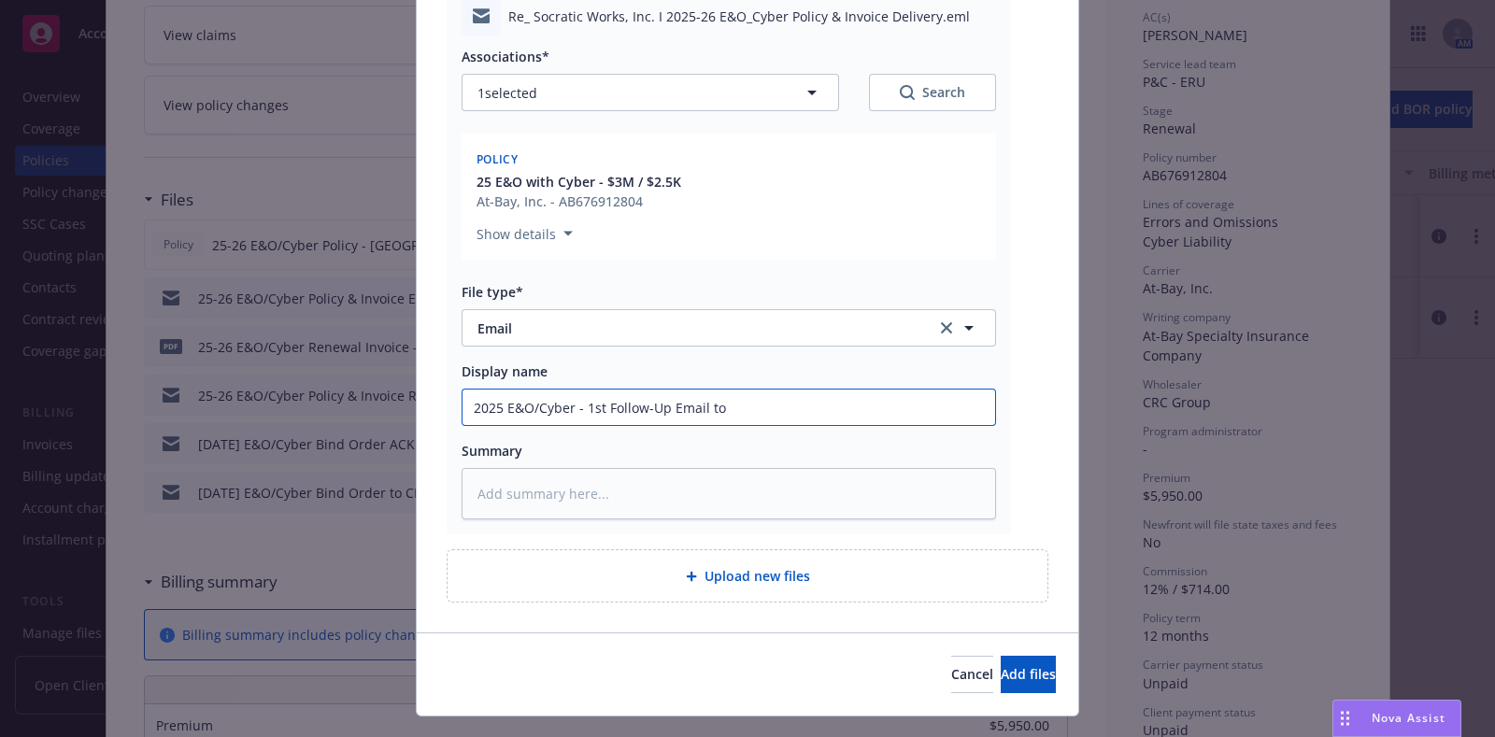
type textarea "x"
type input "2025 E&O/Cyber - 1st Follow-Up Email to"
type textarea "x"
type input "2025 E&O/Cyber - 1st Follow-Up Email t"
type textarea "x"
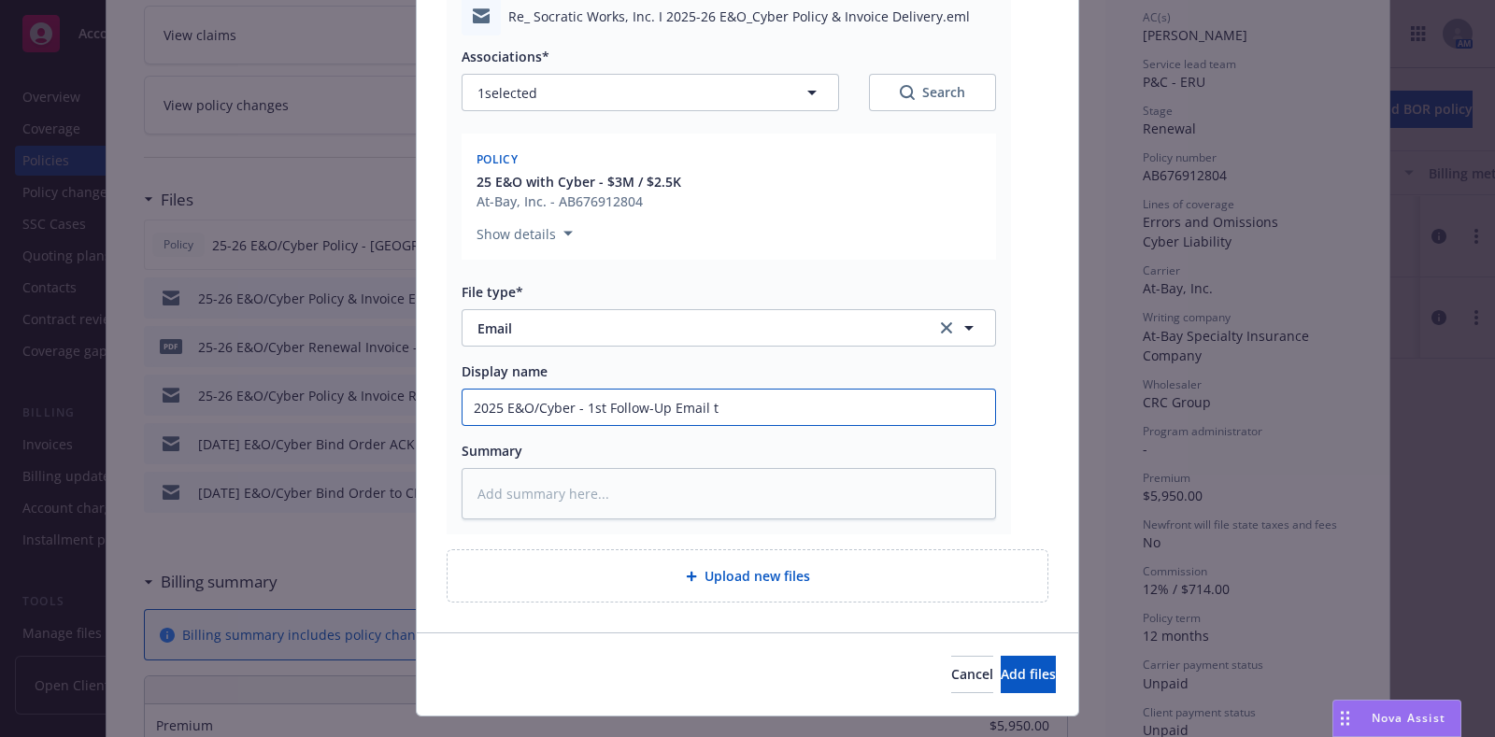
type input "2025 E&O/Cyber - 1st Follow-Up Email"
type textarea "x"
type input "2025 E&O/Cyber - 1st Follow-Up Email f"
type textarea "x"
type input "2025 E&O/Cyber - 1st Follow-Up Email fo"
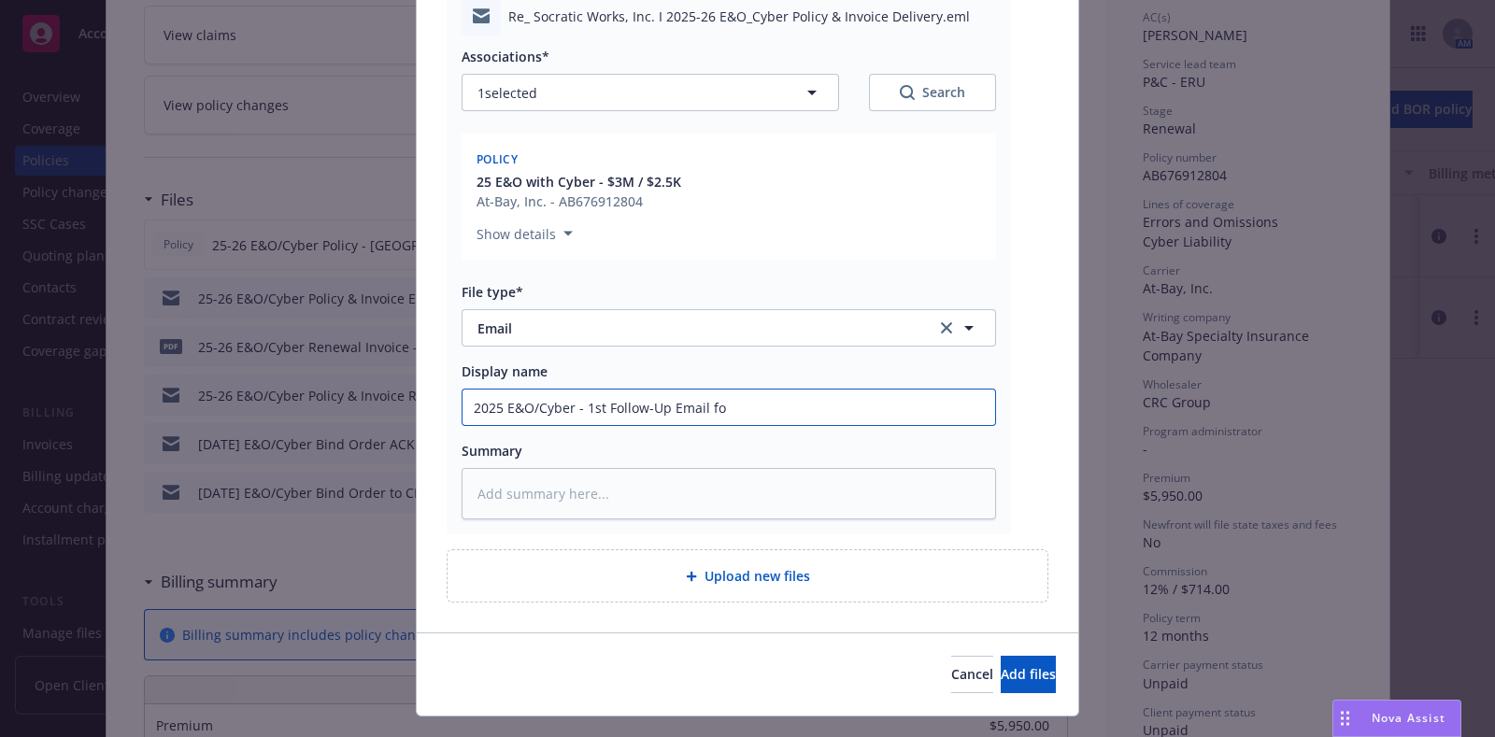
type textarea "x"
type input "2025 E&O/Cyber - 1st Follow-Up Email for"
type textarea "x"
type input "2025 E&O/Cyber - 1st Follow-Up Email for paym"
type textarea "x"
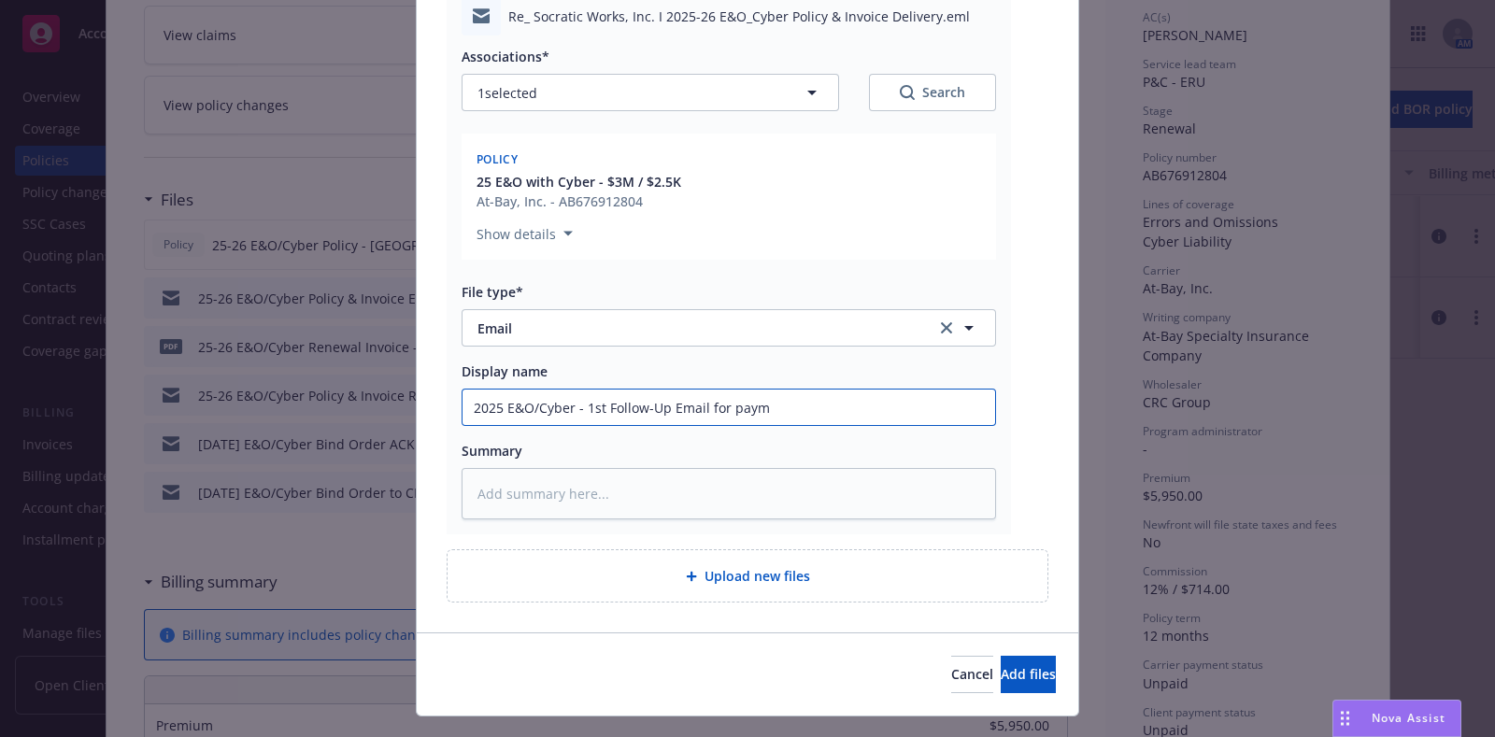
type input "2025 E&O/Cyber - 1st Follow-Up Email for payme"
type textarea "x"
type input "2025 E&O/Cyber - 1st Follow-Up Email for paymen"
type textarea "x"
type input "2025 E&O/Cyber - 1st Follow-Up Email for payment"
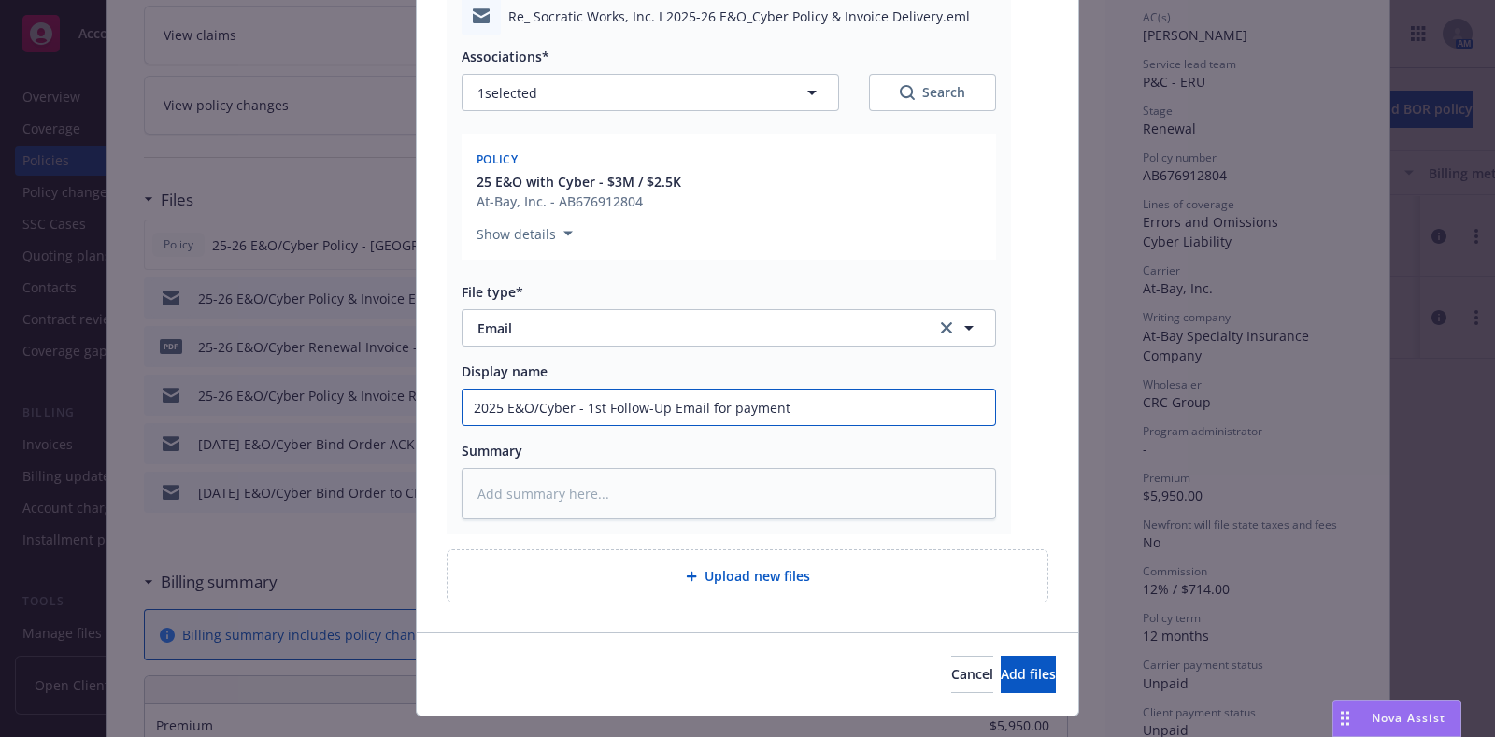
type textarea "x"
type input "2025 E&O/Cyber - 1st Follow-Up Email for payment t"
type textarea "x"
type input "2025 E&O/Cyber - 1st Follow-Up Email for payment to"
type textarea "x"
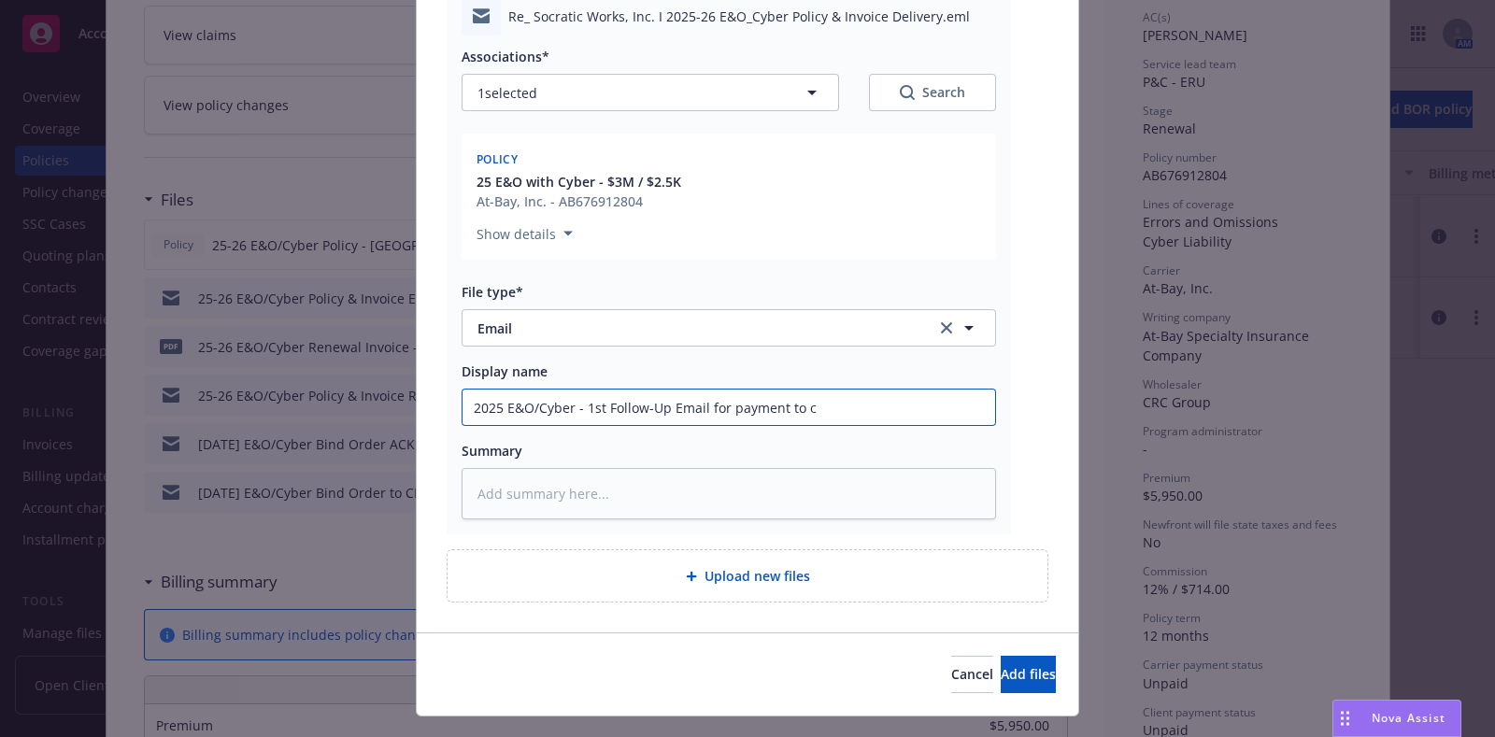
type input "2025 E&O/Cyber - 1st Follow-Up Email for payment to cl"
type textarea "x"
type input "2025 E&O/Cyber - 1st Follow-Up Email for payment to cli"
type textarea "x"
type input "2025 E&O/Cyber - 1st Follow-Up Email for payment to clien"
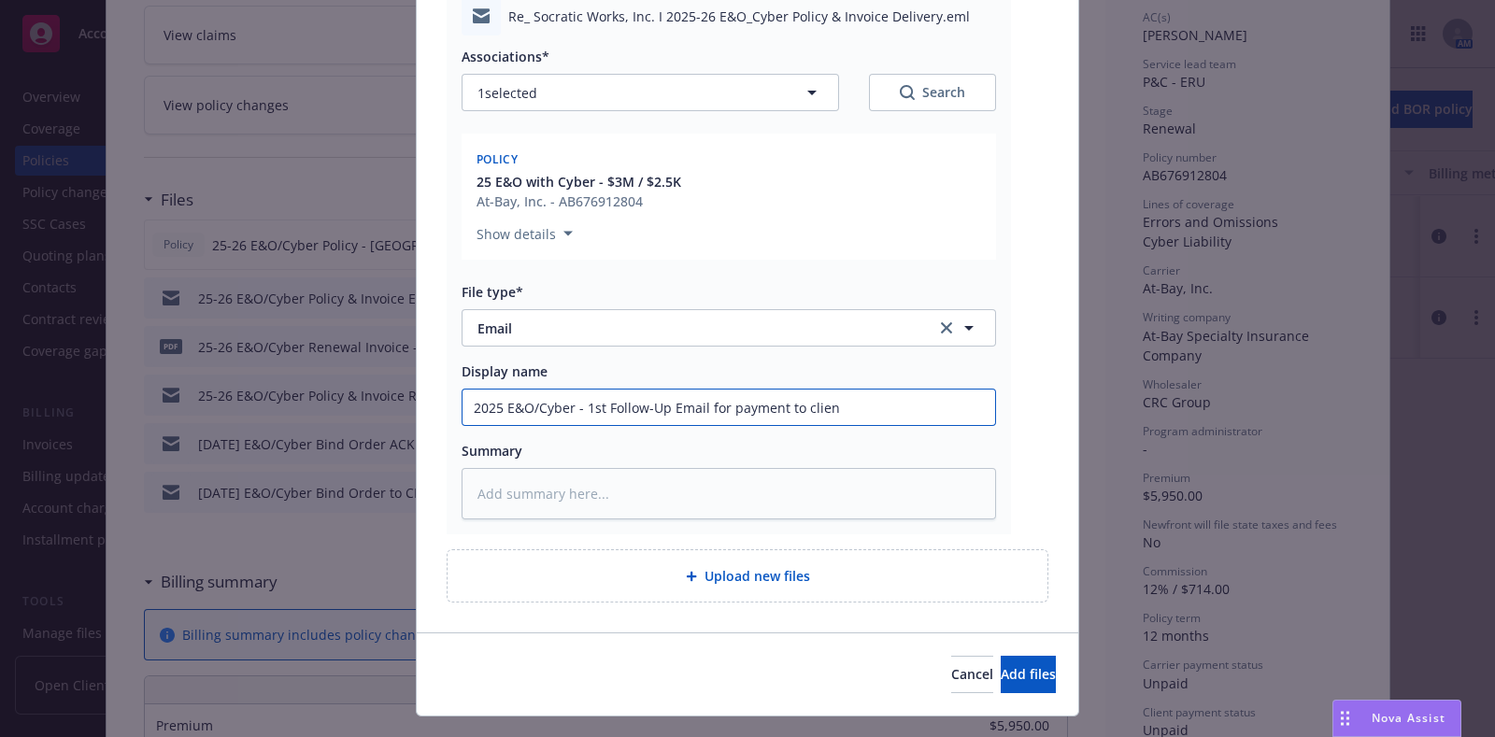
type textarea "x"
type input "2025 E&O/Cyber - 1st Follow-Up Email for payment to client"
click at [665, 410] on input "2025 E&O/Cyber - 1st Follow-Up Email for payment to client" at bounding box center [729, 408] width 533 height 36
type textarea "x"
type input "2025 E&O/Cyber - 1st Follow-Up mail for payment to client"
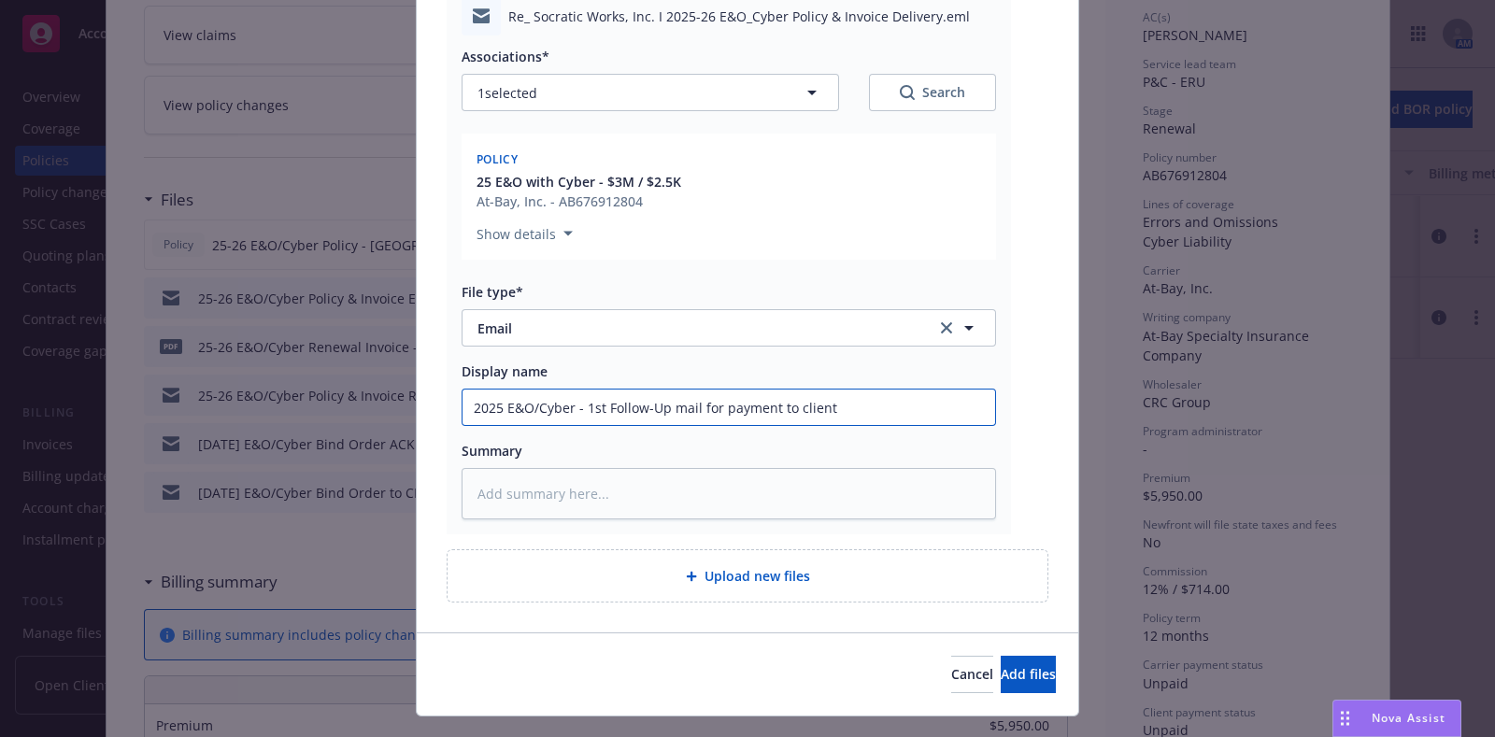
type textarea "x"
type input "2025 E&O/Cyber - 1st Follow-Up email for payment to client"
click at [1001, 675] on span "Add files" at bounding box center [1028, 674] width 55 height 18
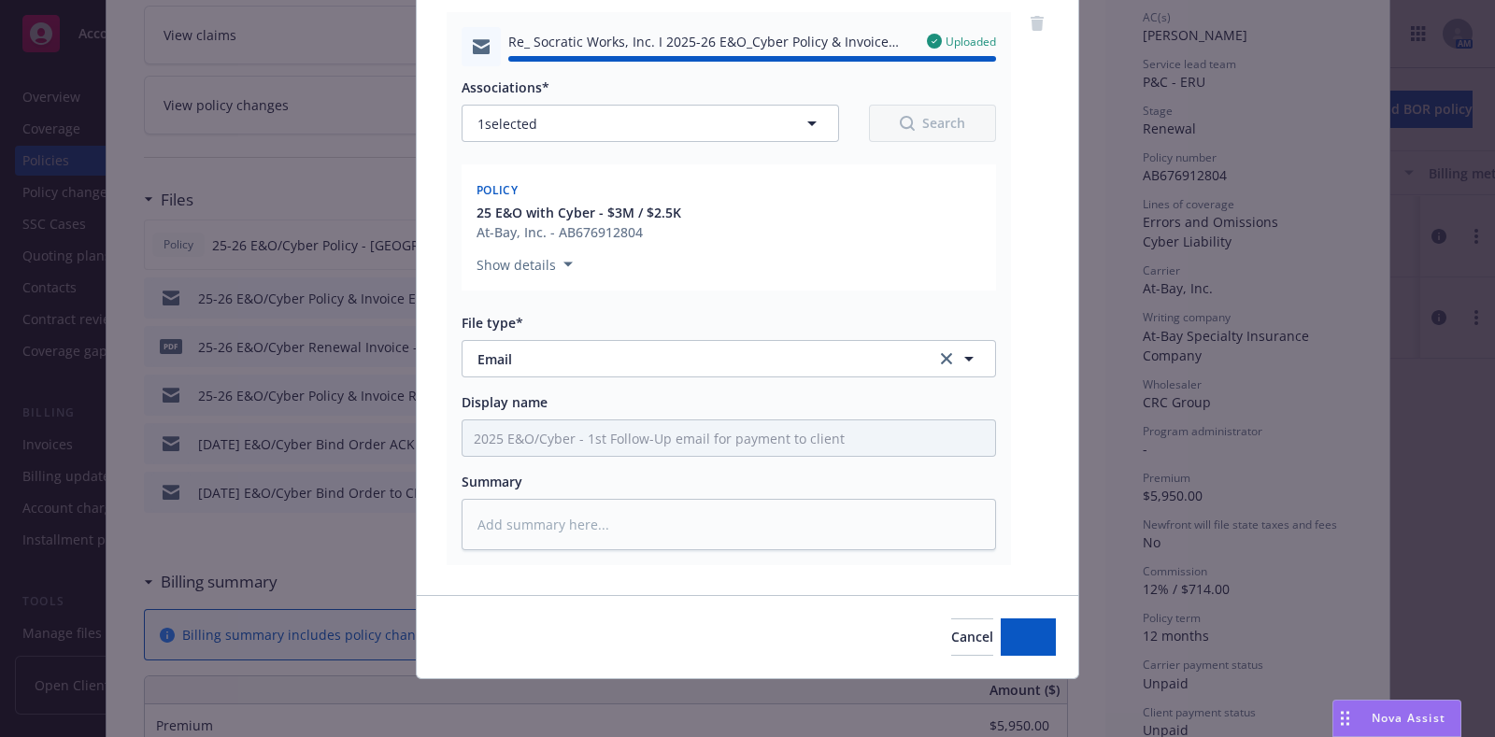
type textarea "x"
